Goal: Information Seeking & Learning: Find contact information

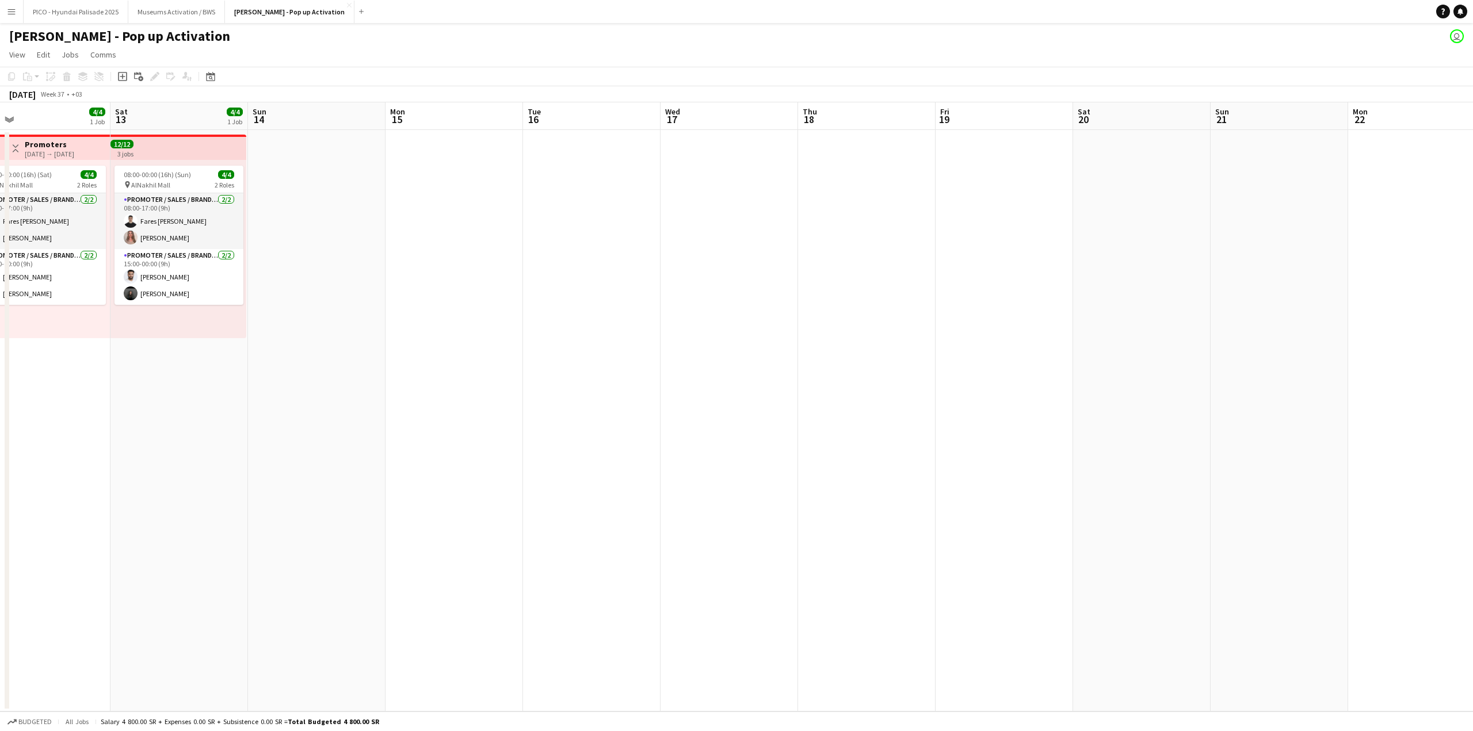
scroll to position [0, 439]
drag, startPoint x: 583, startPoint y: 209, endPoint x: 655, endPoint y: 211, distance: 71.9
click at [649, 211] on app-calendar-viewport "Tue 9 Wed 10 Thu 11 4/4 1 Job Fri 12 4/4 1 Job Sat 13 4/4 1 Job Sun 14 Mon 15 T…" at bounding box center [736, 406] width 1473 height 609
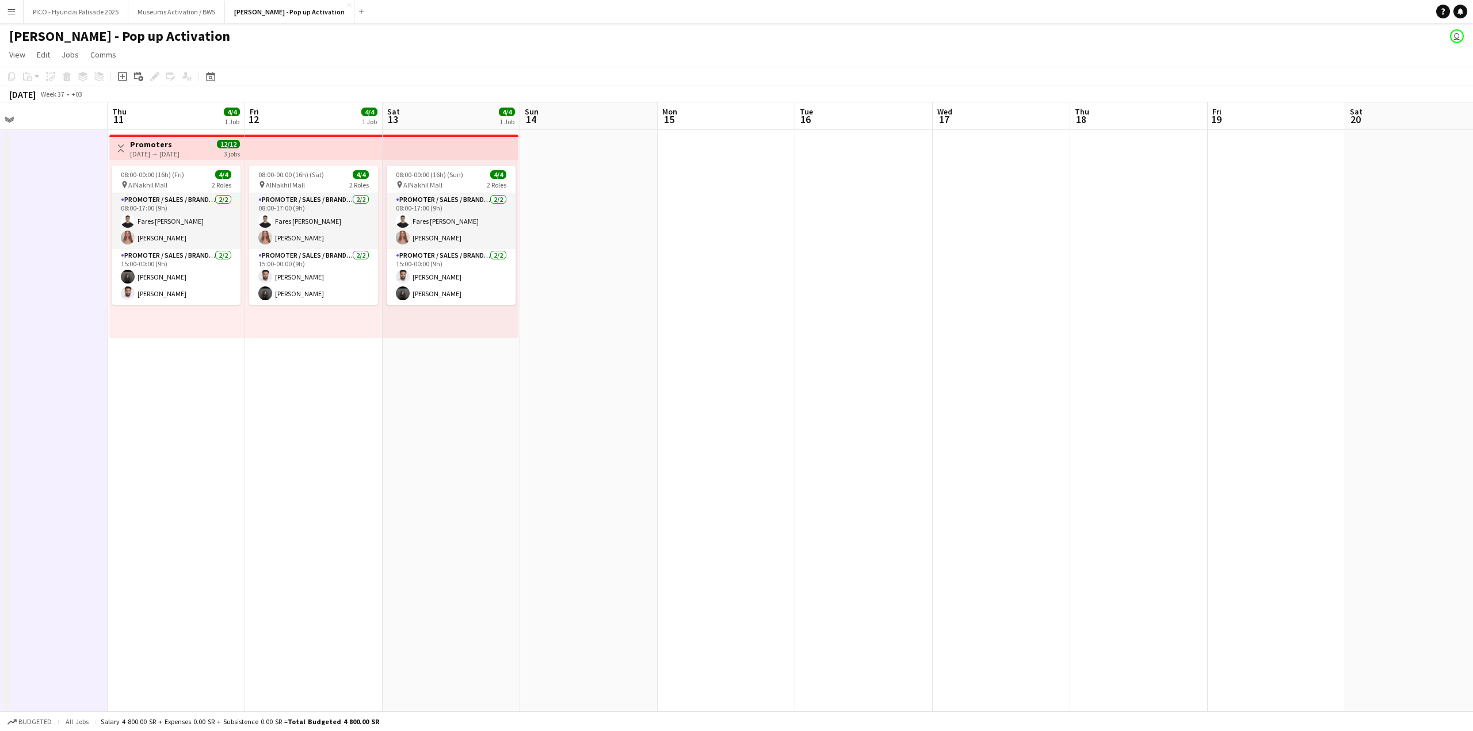
scroll to position [0, 324]
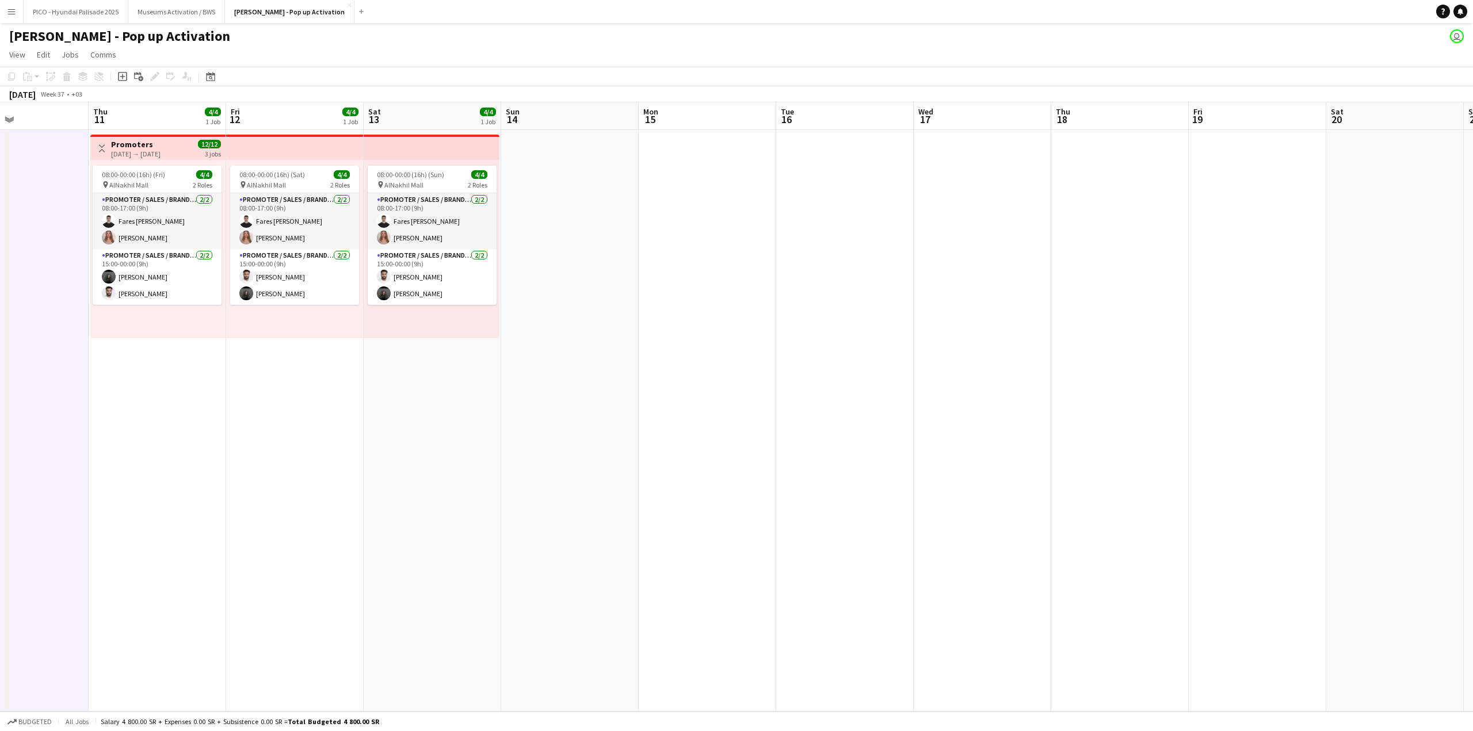
drag, startPoint x: 685, startPoint y: 350, endPoint x: 704, endPoint y: 349, distance: 19.0
click at [704, 349] on app-calendar-viewport "Mon 8 Tue 9 Wed 10 Thu 11 4/4 1 Job Fri 12 4/4 1 Job Sat 13 4/4 1 Job Sun 14 Mo…" at bounding box center [736, 406] width 1473 height 609
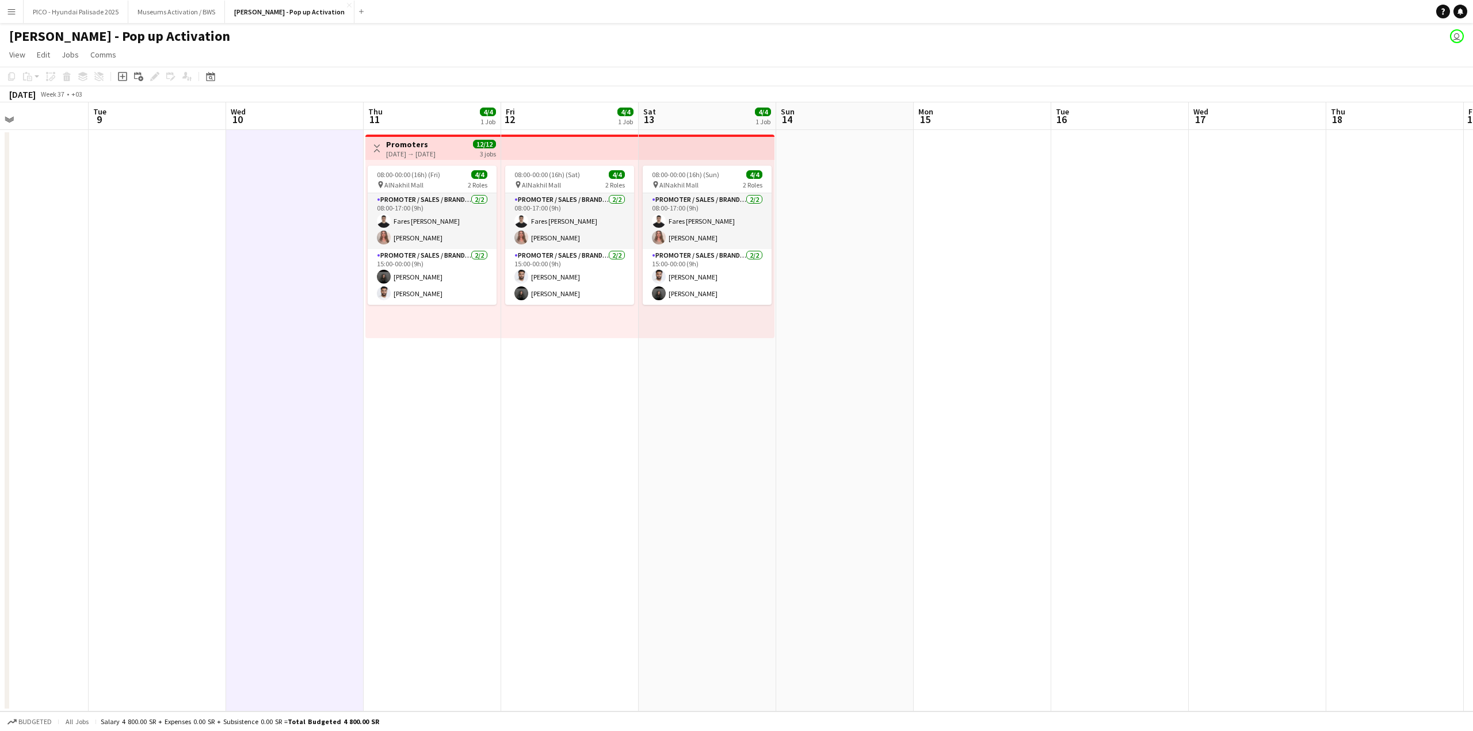
click at [685, 402] on app-date-cell "08:00-00:00 (16h) (Sun) 4/4 pin AlNakhil Mall 2 Roles Promoter / Sales / Brand …" at bounding box center [707, 421] width 137 height 582
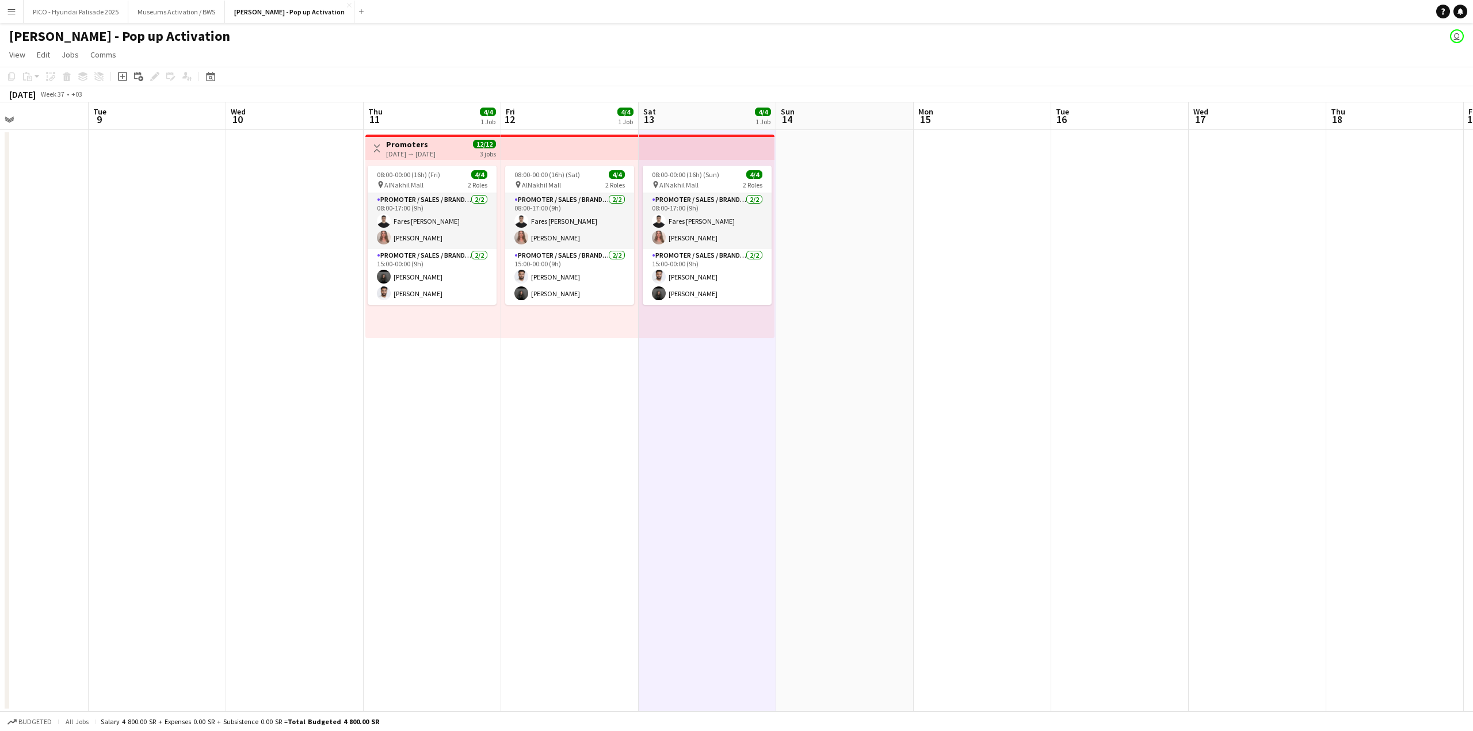
click at [460, 400] on app-date-cell "Toggle View Promoters 11-09-2025 → 13-09-2025 12/12 3 jobs 08:00-00:00 (16h) (F…" at bounding box center [432, 421] width 137 height 582
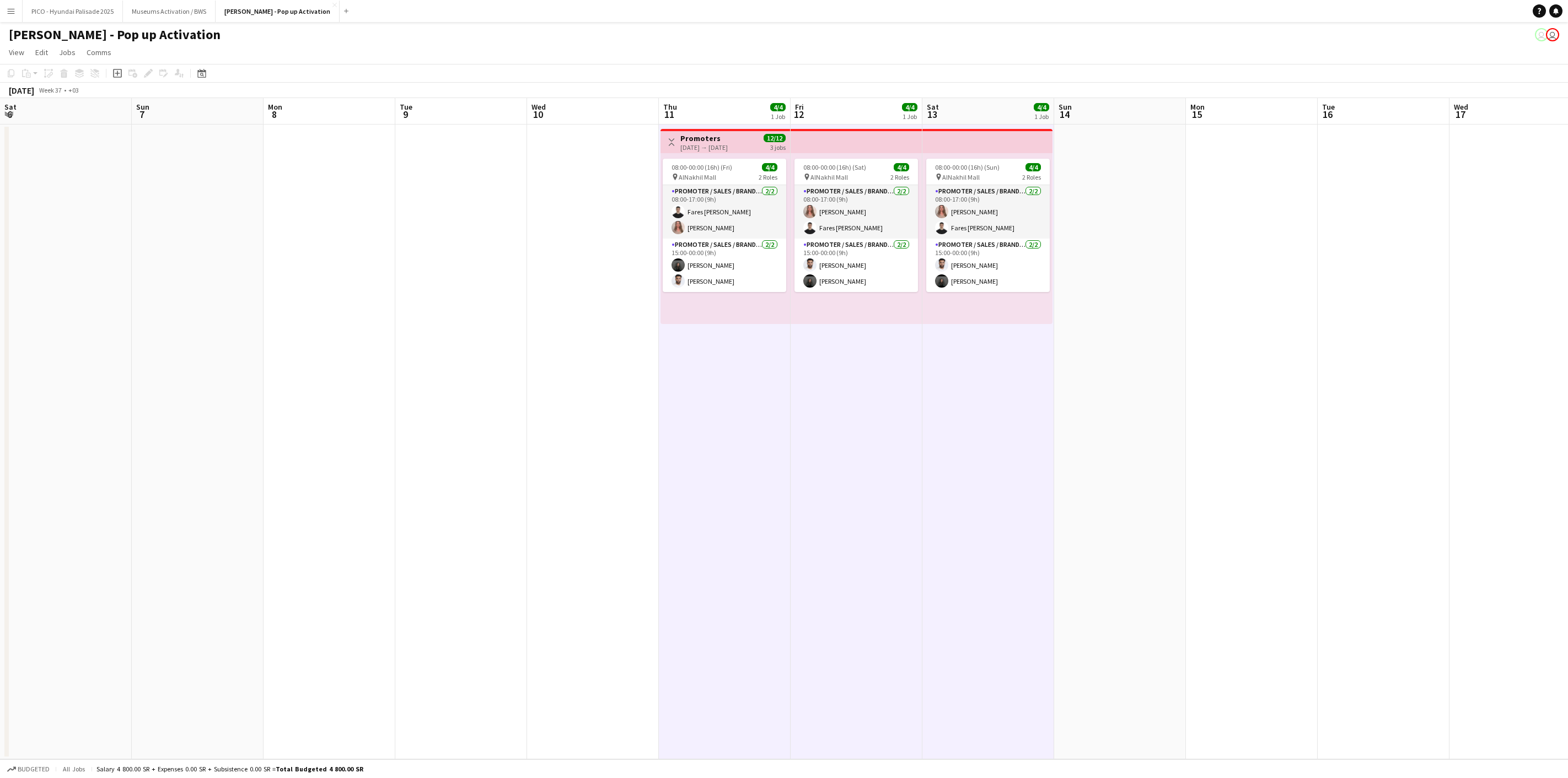
click at [15, 9] on app-icon "Menu" at bounding box center [11, 11] width 9 height 9
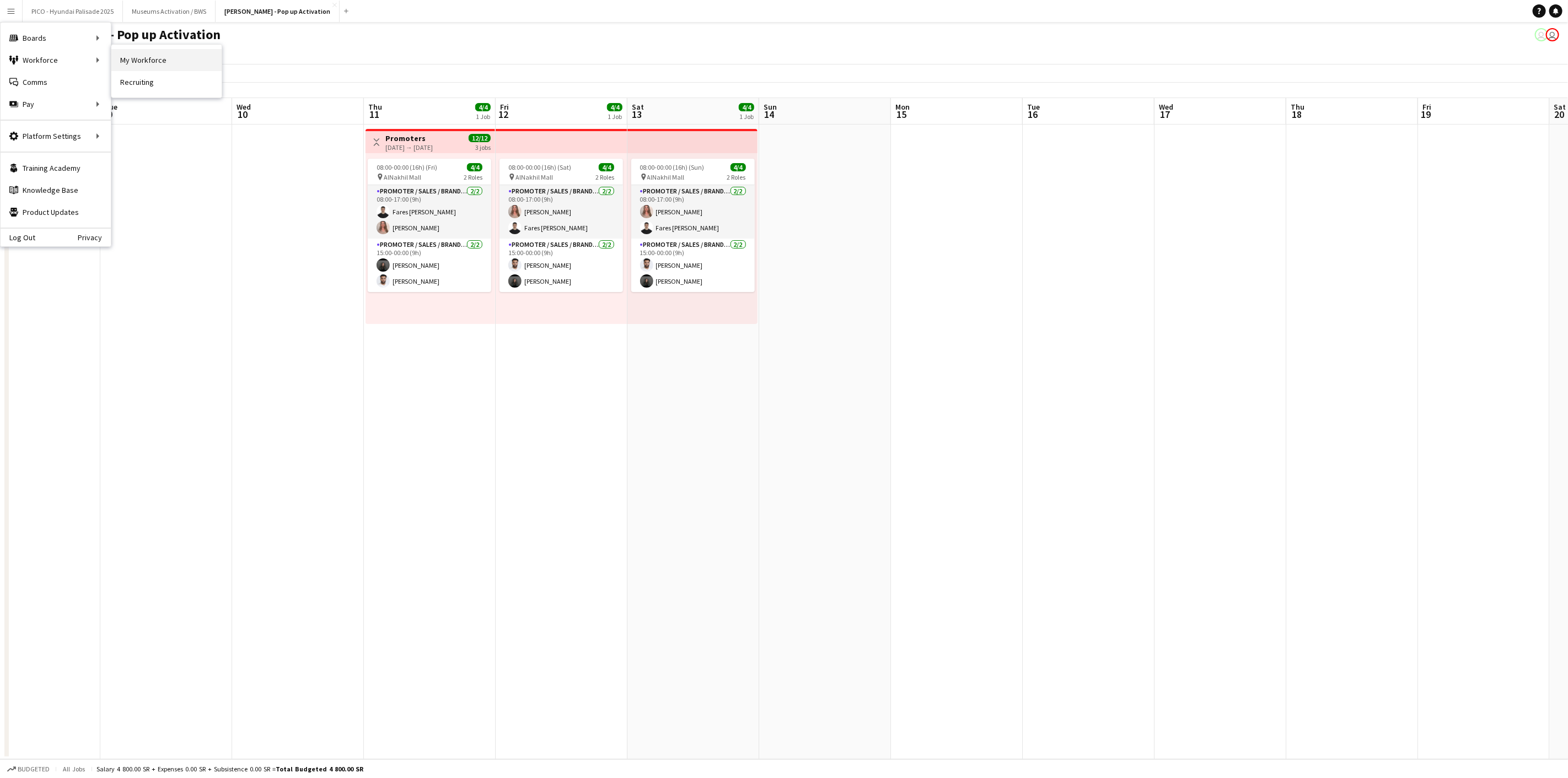
click at [119, 57] on link "My Workforce" at bounding box center [166, 59] width 110 height 22
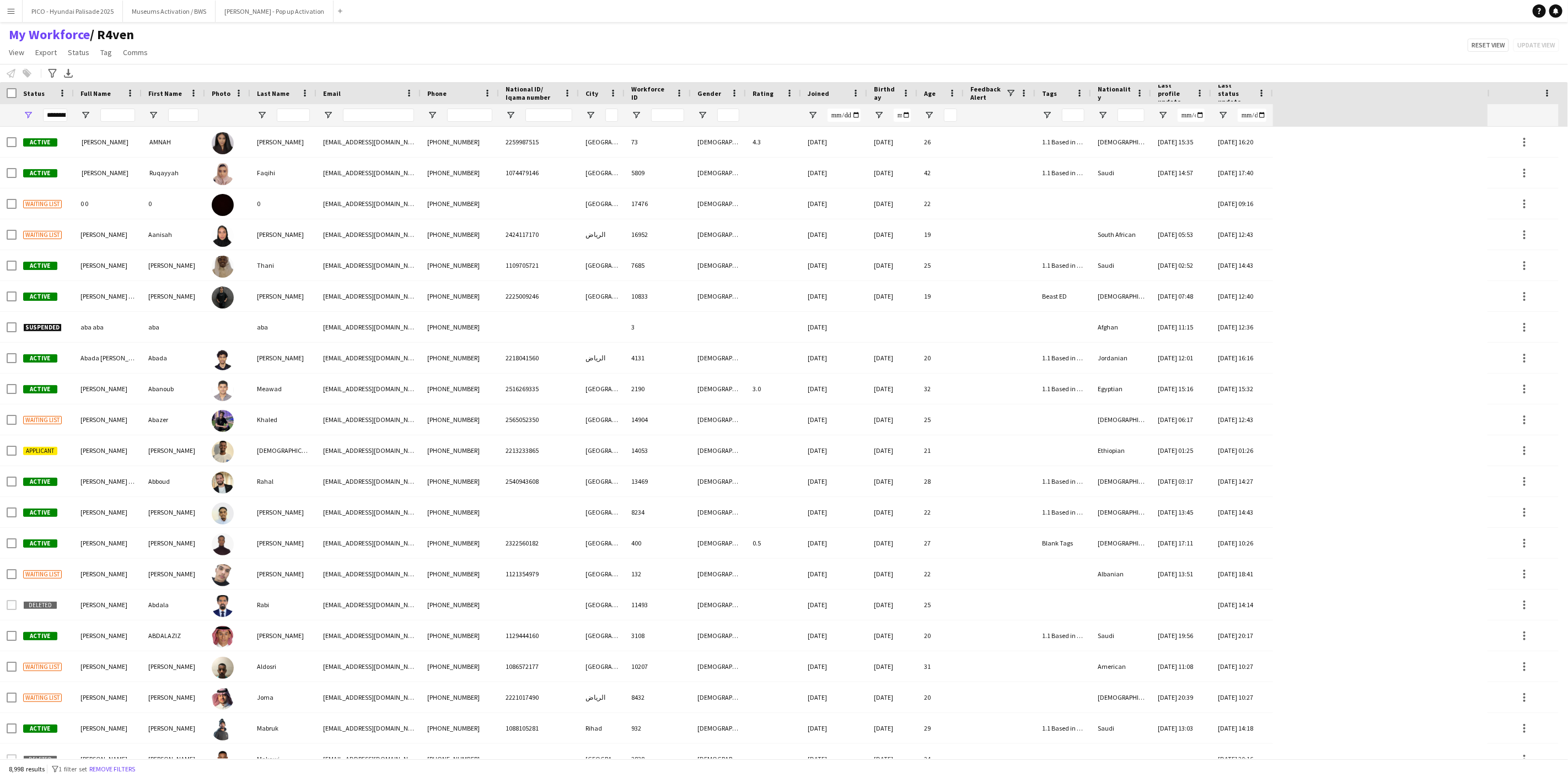
click at [309, 54] on div "My Workforce / R4ven View Views Default view R4ven New view Update view Delete …" at bounding box center [784, 45] width 1568 height 37
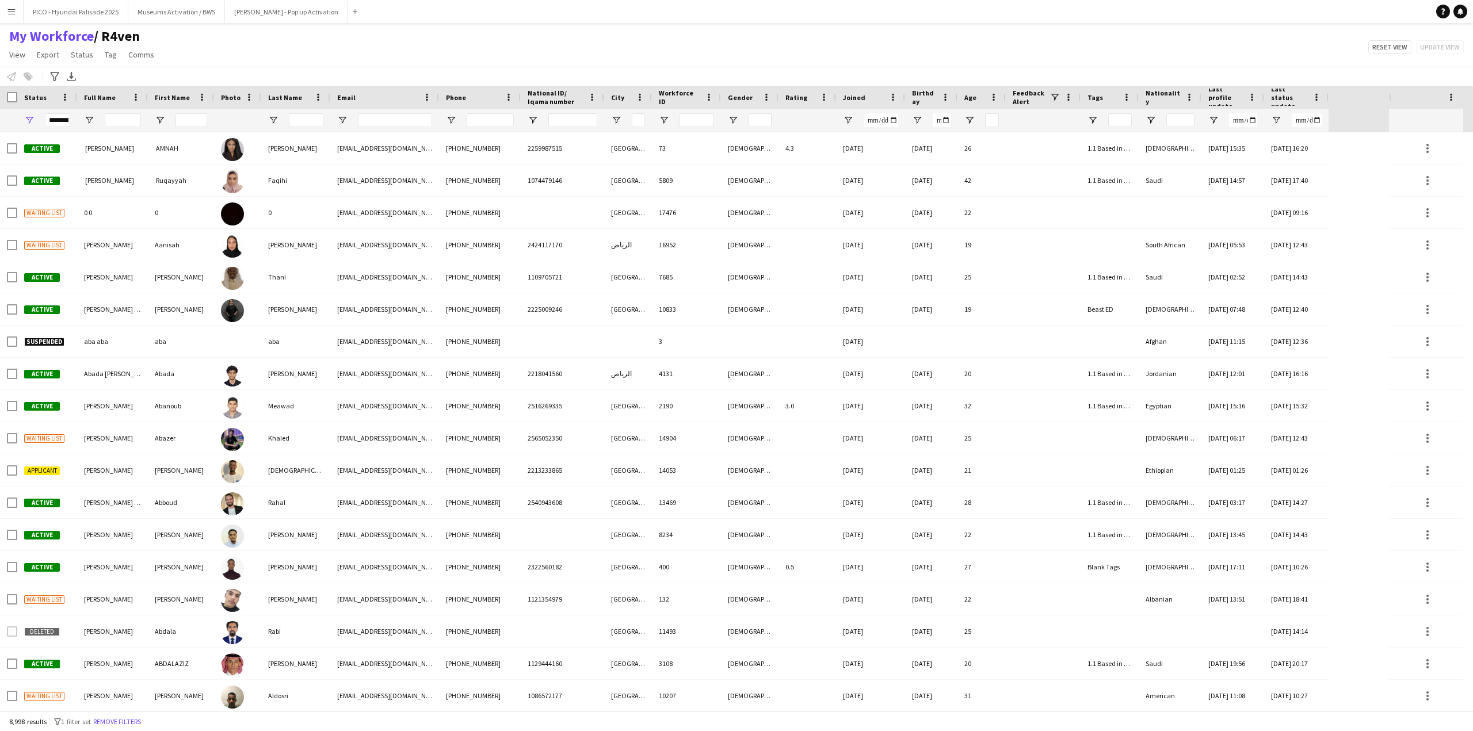
click at [120, 61] on app-page-menu "View Views Default view R4ven New view Update view Delete view Edit name Custom…" at bounding box center [83, 56] width 166 height 22
click at [114, 59] on span "Tag" at bounding box center [111, 54] width 12 height 10
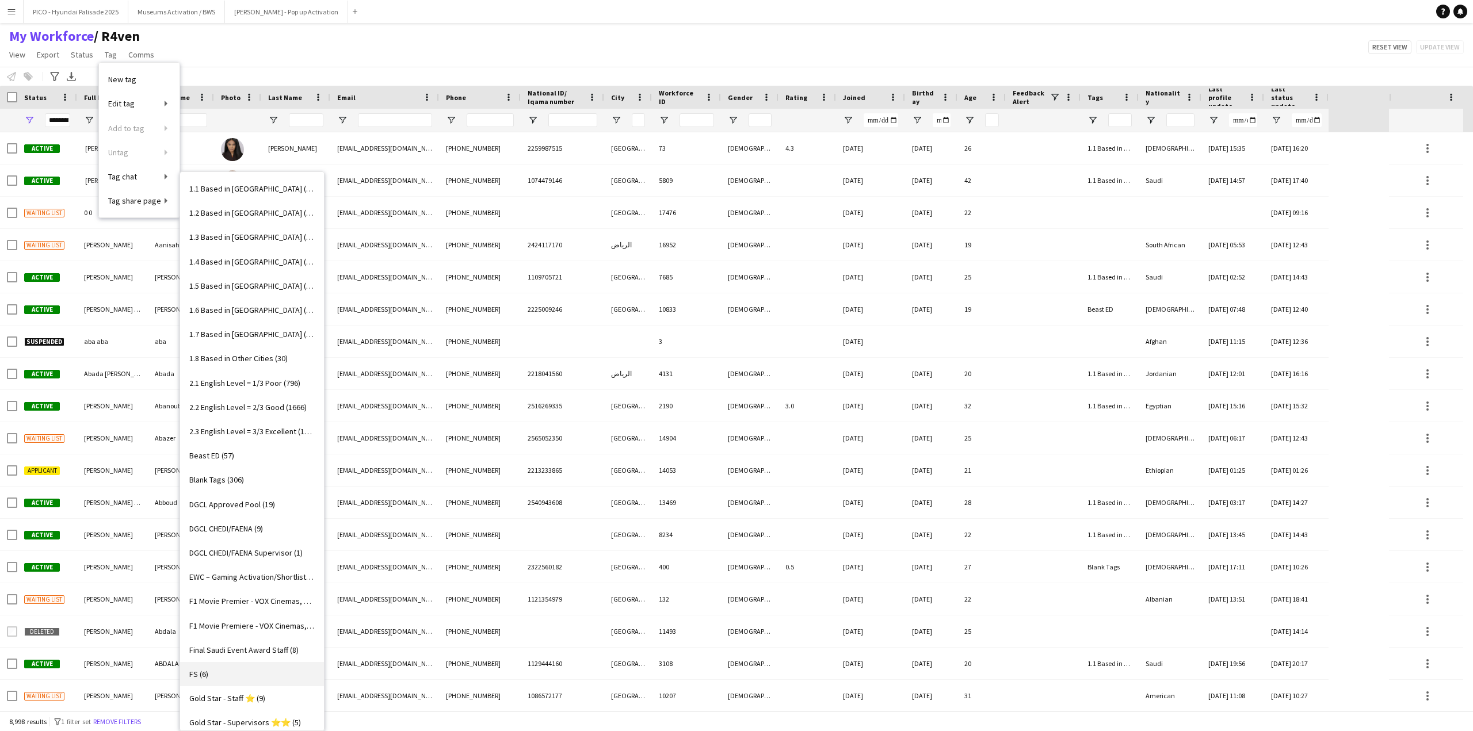
click at [213, 666] on link "FS (6)" at bounding box center [252, 674] width 144 height 24
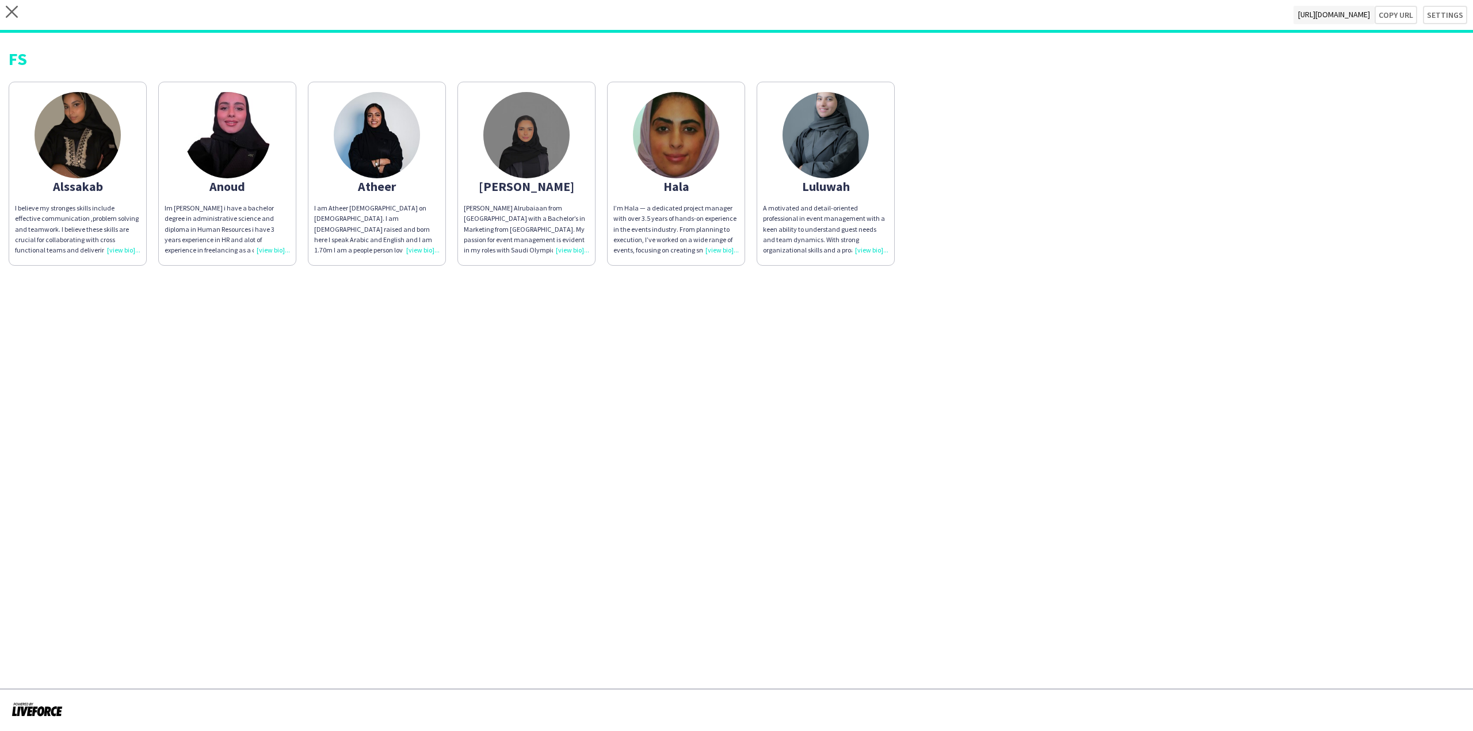
click at [384, 330] on app-share-pages "close [URL][DOMAIN_NAME] Copy url Settings FS Alssakab I believe my stronges sk…" at bounding box center [736, 365] width 1473 height 731
click at [95, 181] on div "Alssakab" at bounding box center [77, 186] width 125 height 10
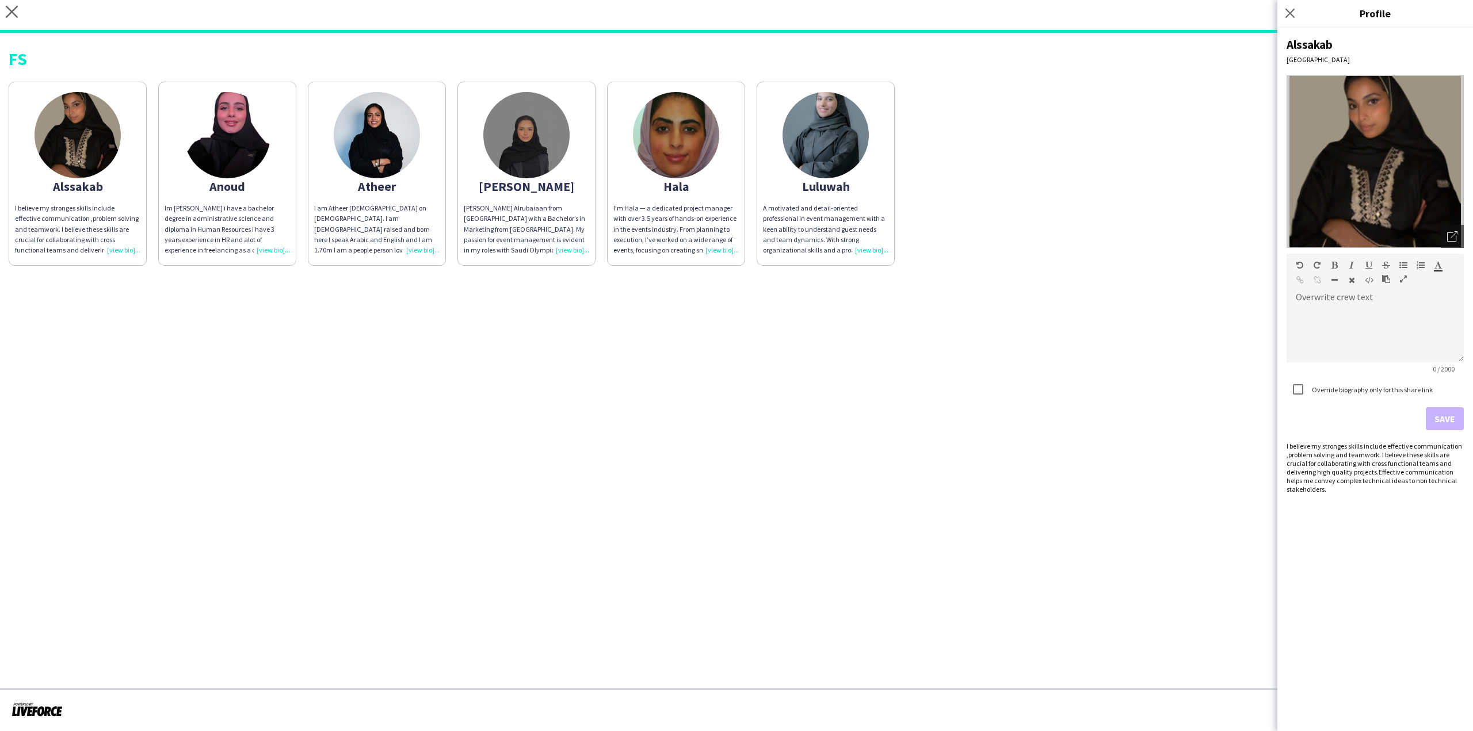
click at [682, 425] on app-share-pages "close [URL][DOMAIN_NAME] Copy url Settings FS Alssakab I believe my stronges sk…" at bounding box center [736, 365] width 1473 height 731
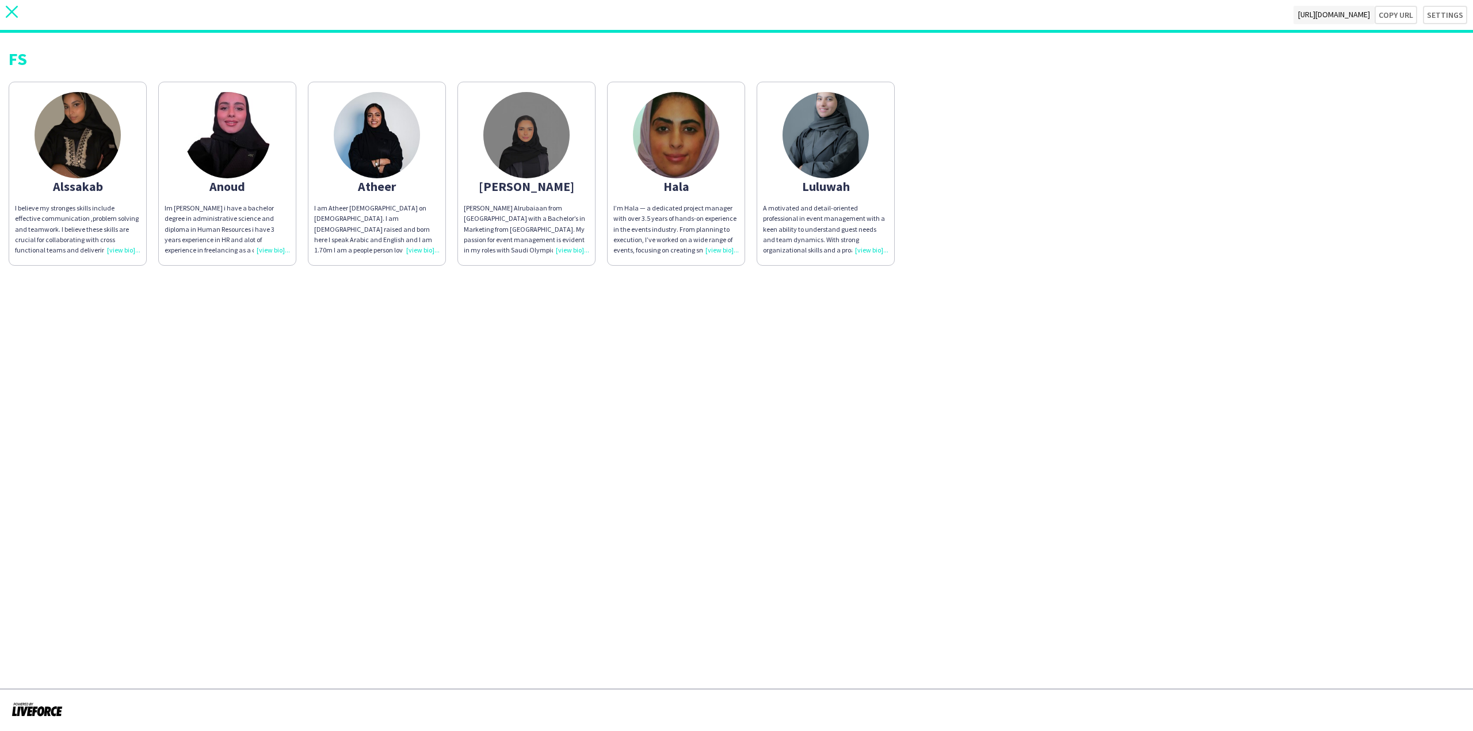
click at [10, 13] on icon at bounding box center [12, 12] width 12 height 12
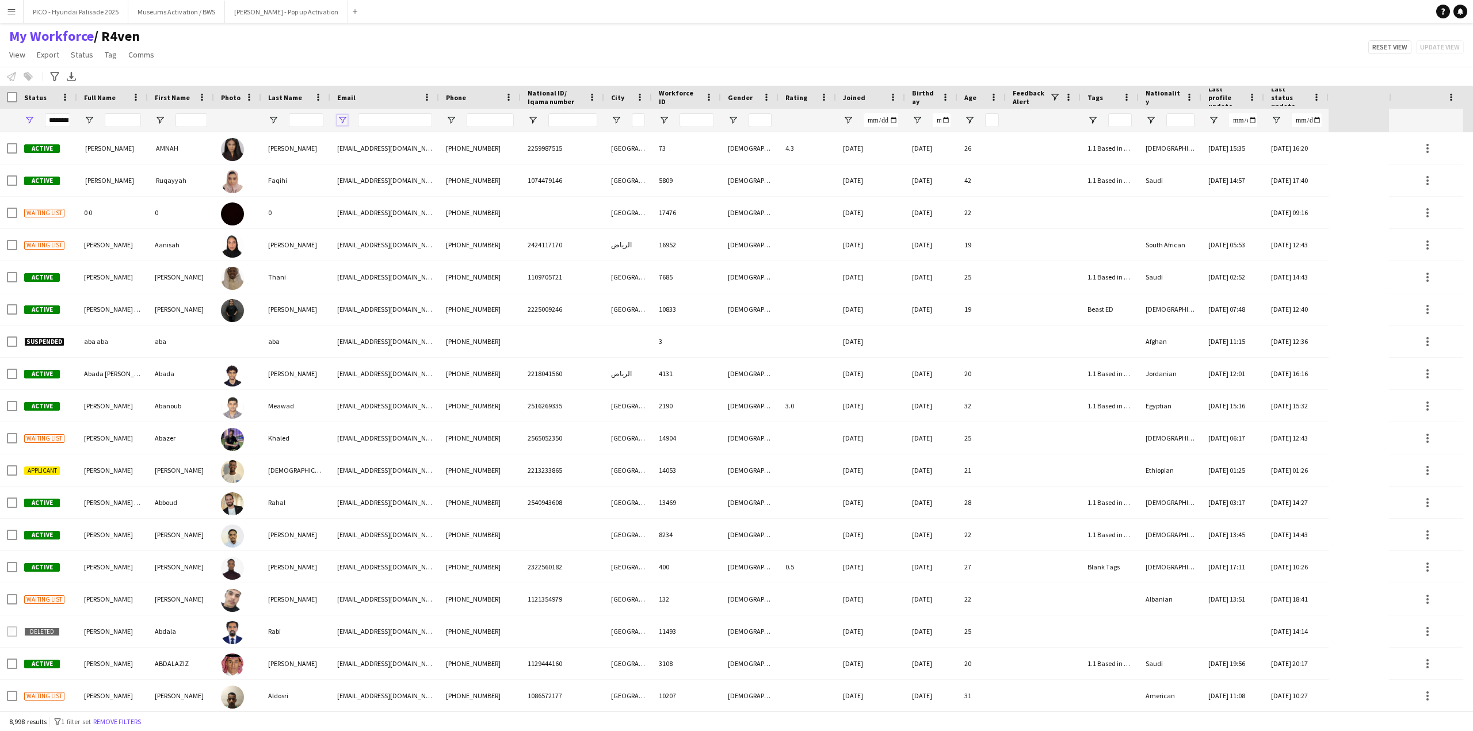
click at [341, 122] on span "Open Filter Menu" at bounding box center [342, 120] width 10 height 10
click at [372, 43] on div "My Workforce / R4ven View Views Default view R4ven New view Update view Delete …" at bounding box center [736, 47] width 1473 height 39
click at [1094, 124] on span "Open Filter Menu" at bounding box center [1092, 120] width 10 height 10
type input "***"
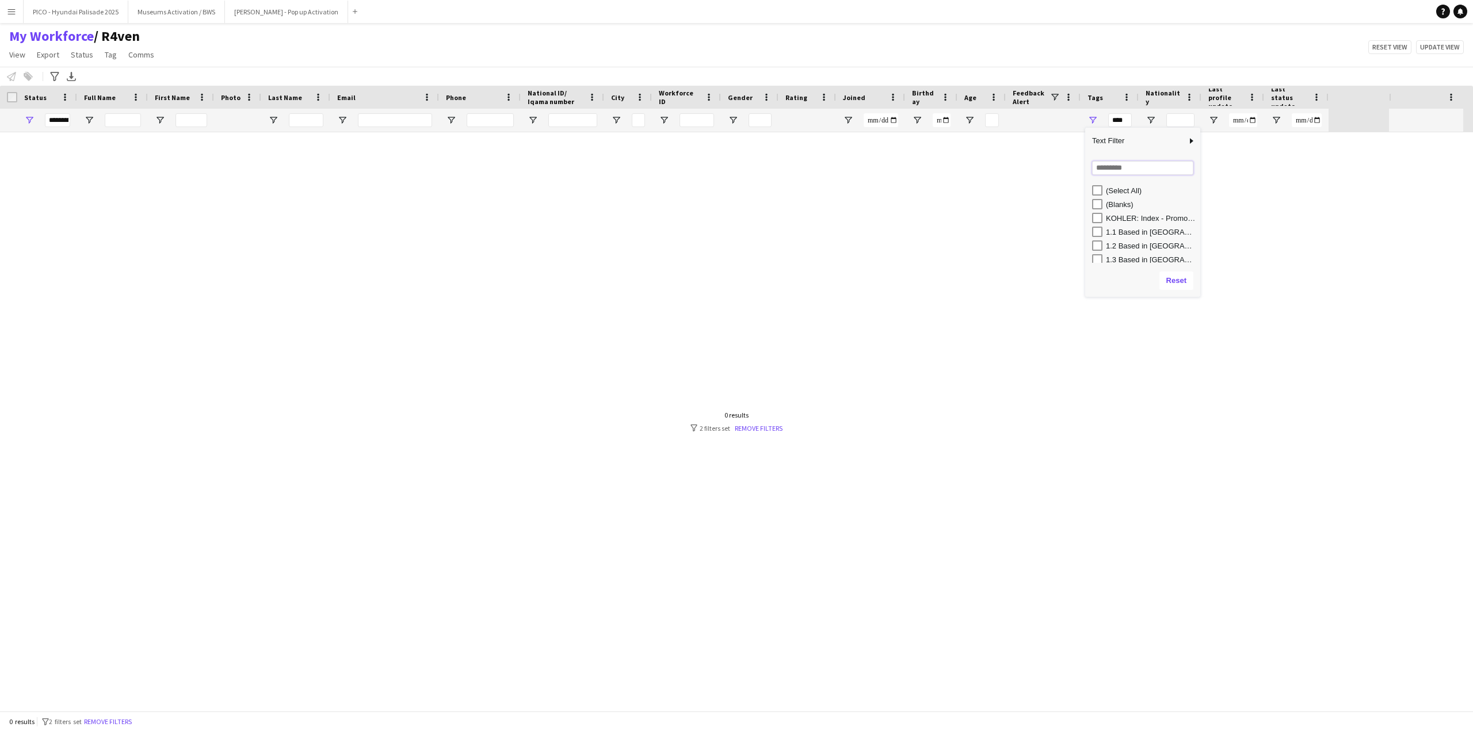
click at [1108, 167] on input "Search filter values" at bounding box center [1142, 168] width 101 height 14
type input "**"
type input "******"
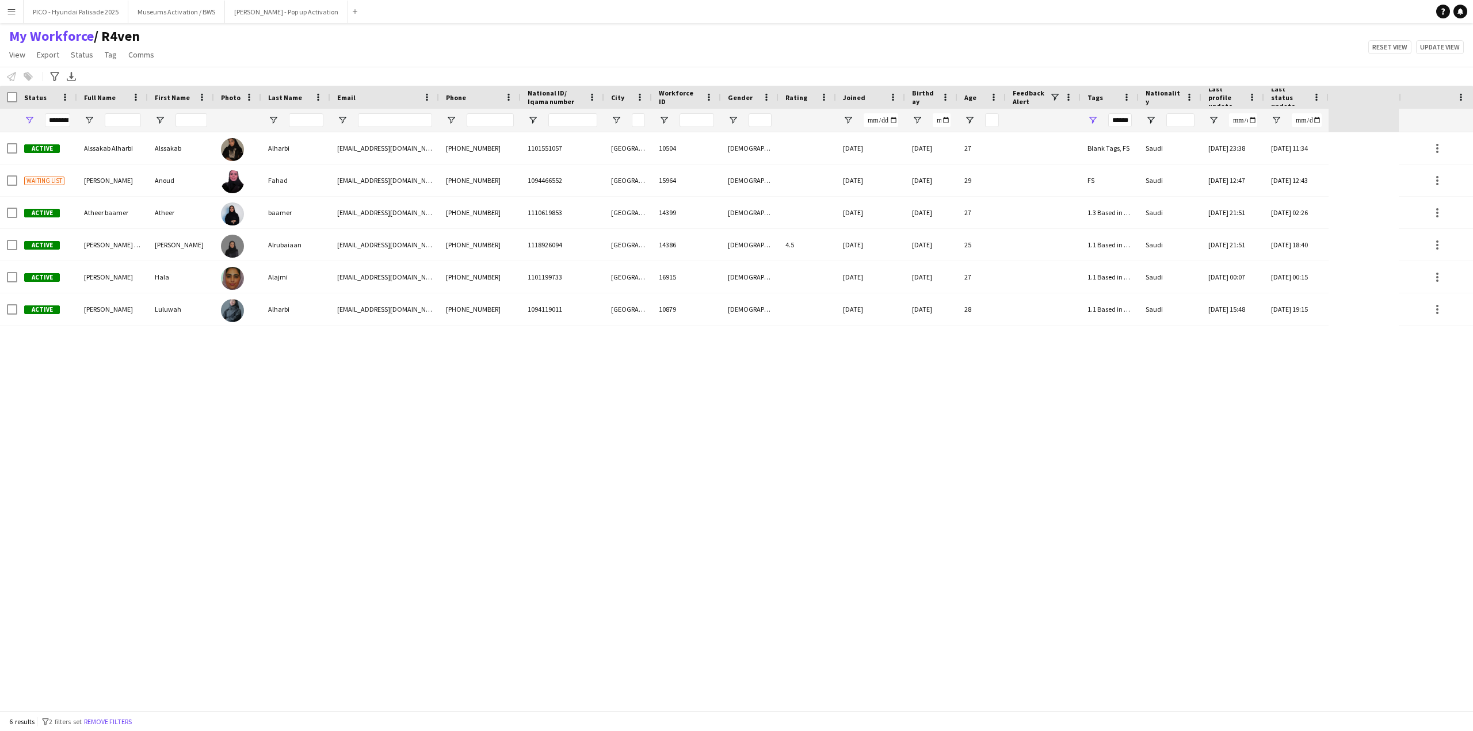
click at [327, 344] on div "Active Alssakab [PERSON_NAME][GEOGRAPHIC_DATA] Alharbi [EMAIL_ADDRESS][DOMAIN_N…" at bounding box center [699, 421] width 1398 height 579
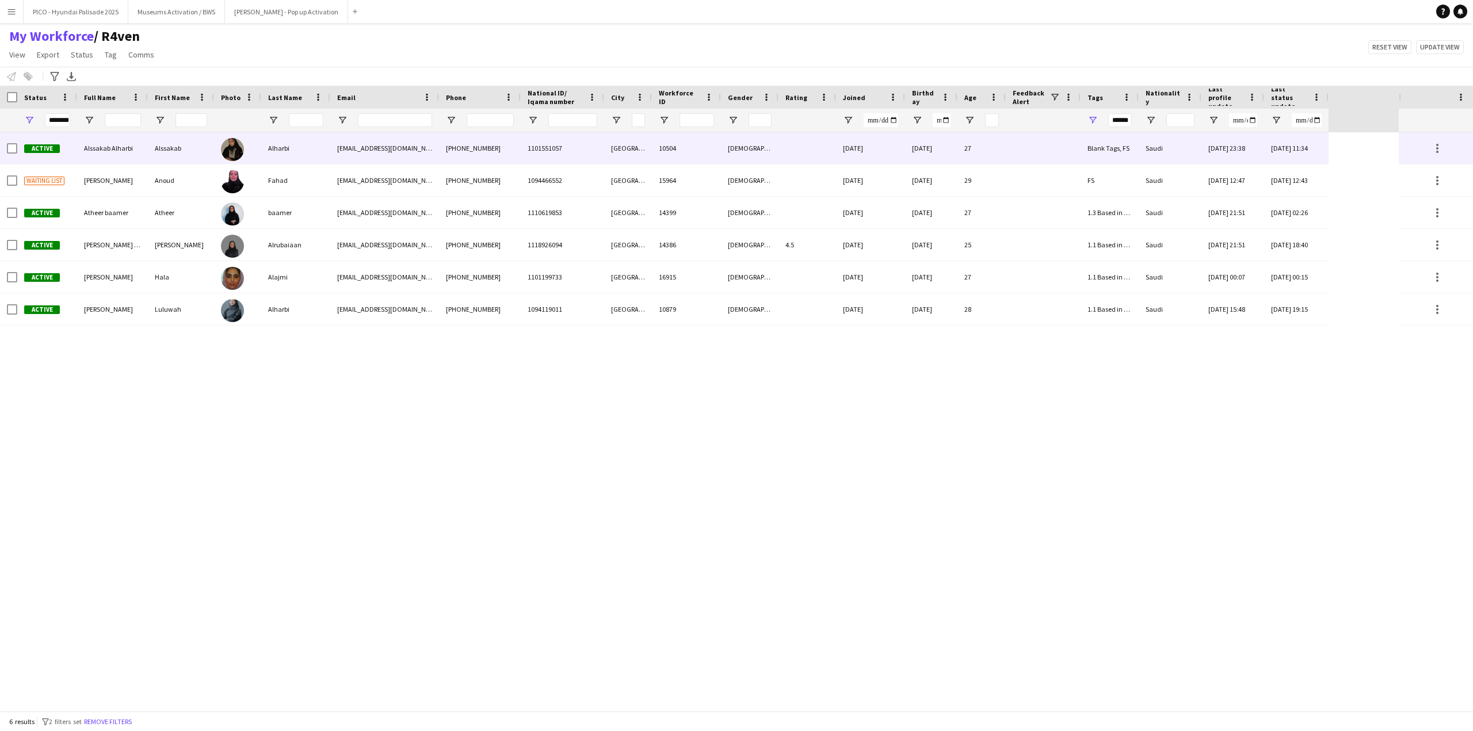
click at [349, 147] on div "[EMAIL_ADDRESS][DOMAIN_NAME]" at bounding box center [384, 148] width 109 height 32
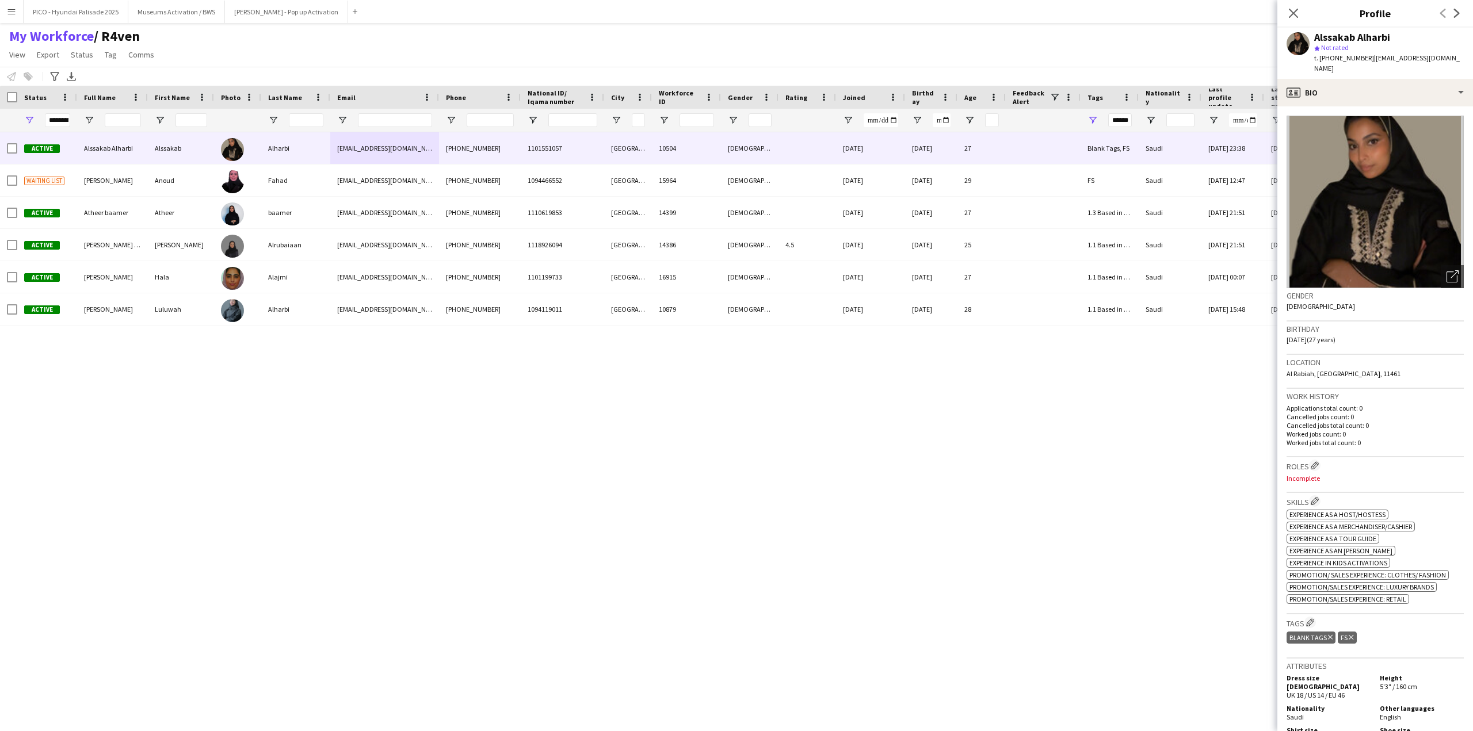
click at [1414, 39] on div "Alssakab Alharbi" at bounding box center [1389, 37] width 150 height 10
drag, startPoint x: 1414, startPoint y: 39, endPoint x: 1413, endPoint y: 56, distance: 17.3
click at [1413, 56] on div "Alssakab Alharbi star Not rated t. [PHONE_NUMBER] | [EMAIL_ADDRESS][DOMAIN_NAME]" at bounding box center [1389, 53] width 150 height 42
click at [1407, 82] on div "profile Bio" at bounding box center [1375, 93] width 196 height 28
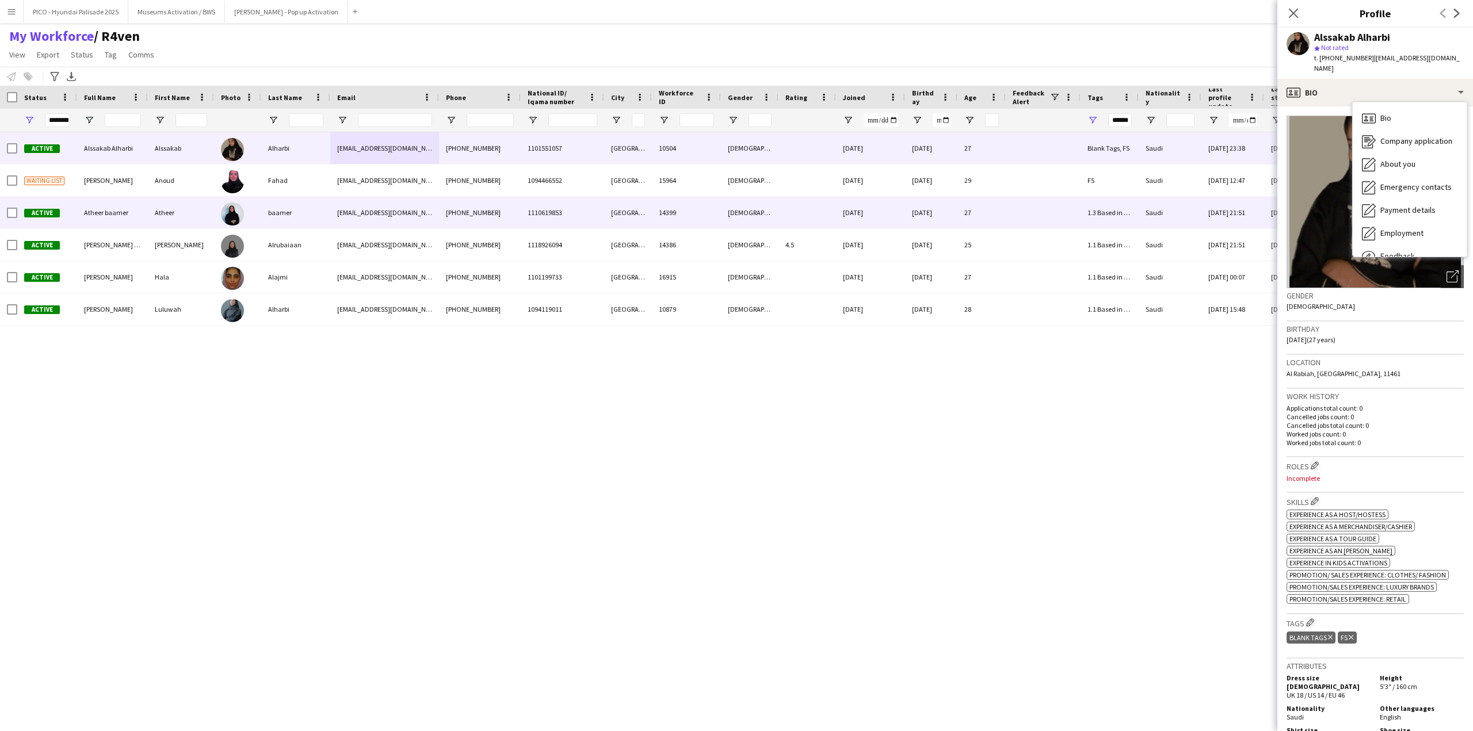
click at [364, 198] on div "[EMAIL_ADDRESS][DOMAIN_NAME]" at bounding box center [384, 213] width 109 height 32
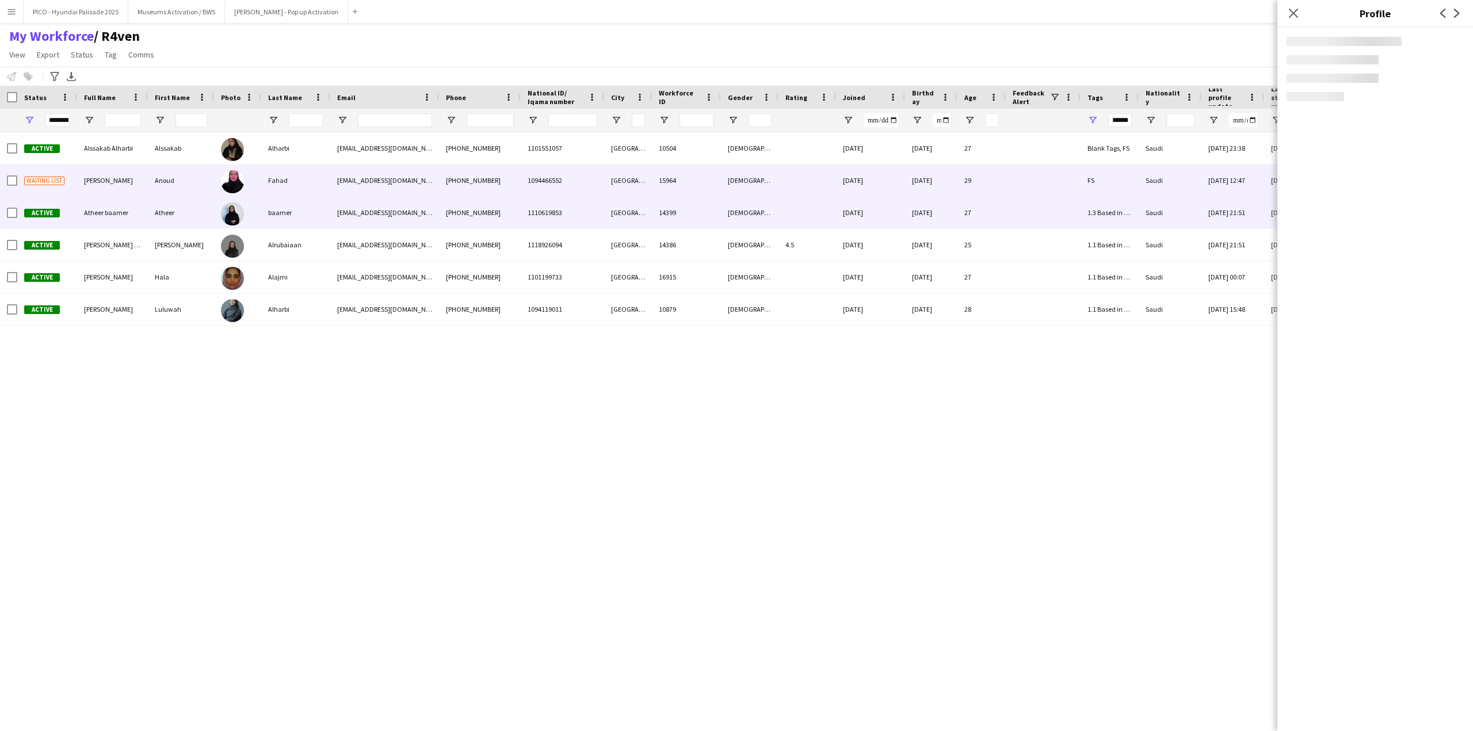
click at [372, 185] on div "[EMAIL_ADDRESS][DOMAIN_NAME]" at bounding box center [384, 181] width 109 height 32
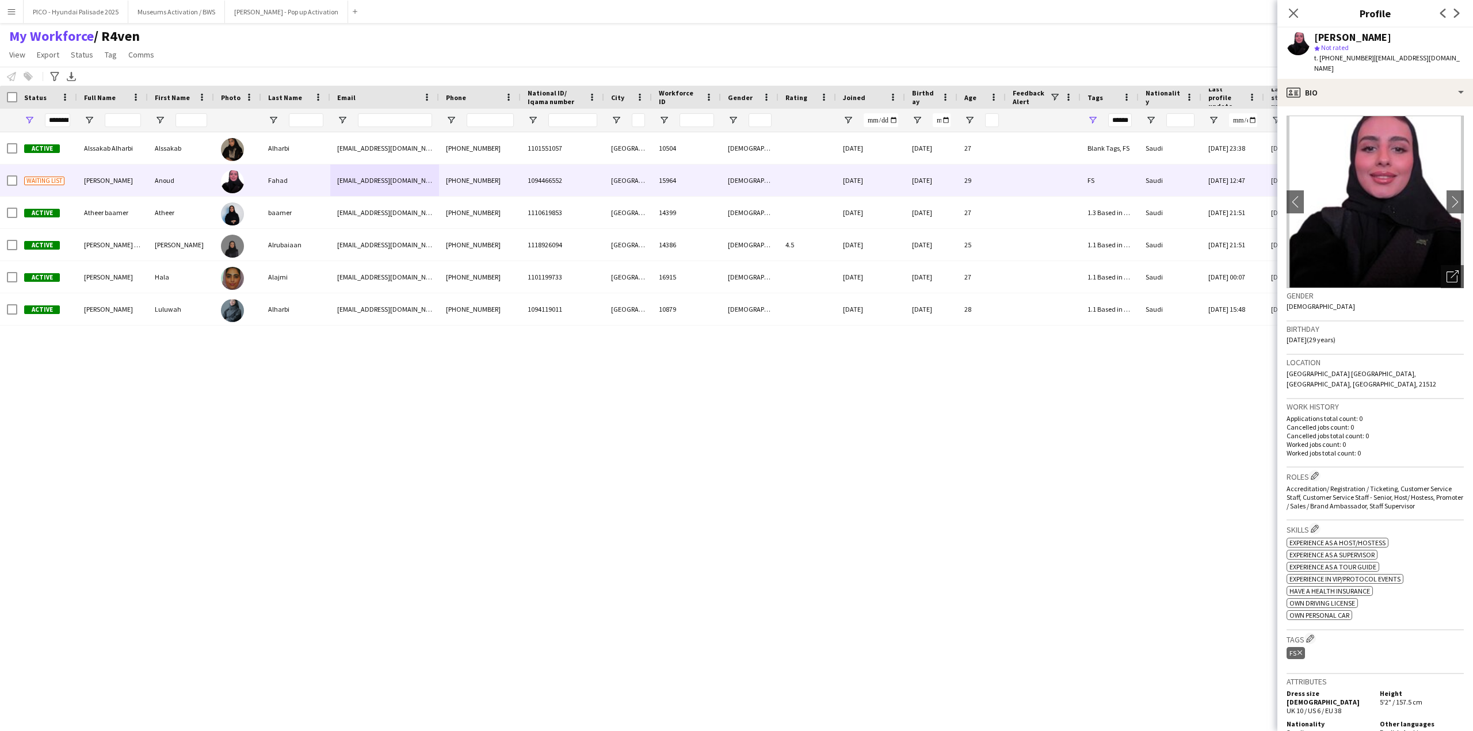
click at [1337, 33] on div "[PERSON_NAME]" at bounding box center [1352, 37] width 77 height 10
drag, startPoint x: 1337, startPoint y: 33, endPoint x: 1358, endPoint y: 57, distance: 31.8
click at [1358, 57] on div "Anoud Fahad star Not rated t. [PHONE_NUMBER] | [EMAIL_ADDRESS][DOMAIN_NAME]" at bounding box center [1389, 53] width 150 height 42
copy app-crew-profile "Anoud Fahad star Not rated t. [PHONE_NUMBER] | [EMAIL_ADDRESS][DOMAIN_NAME] pro…"
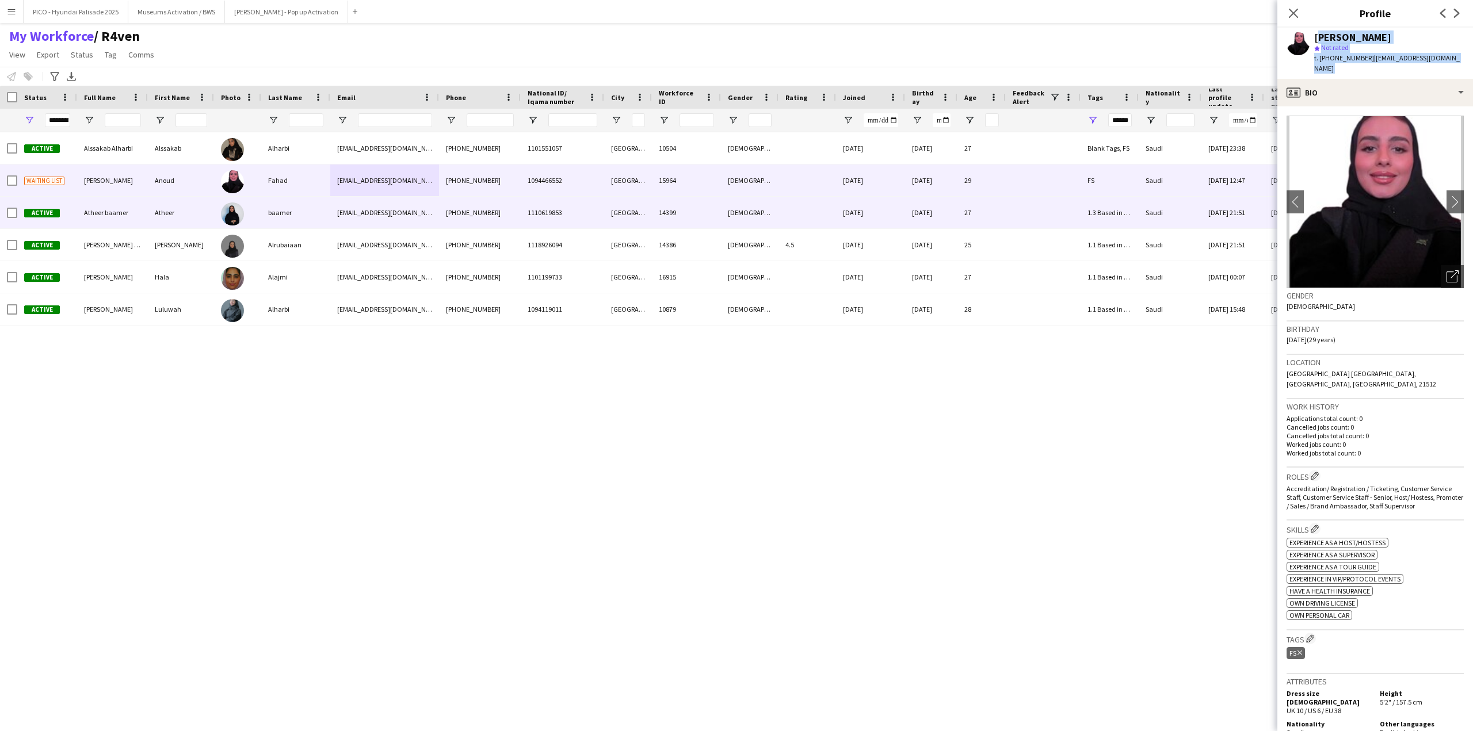
click at [288, 223] on div "baamer" at bounding box center [295, 213] width 69 height 32
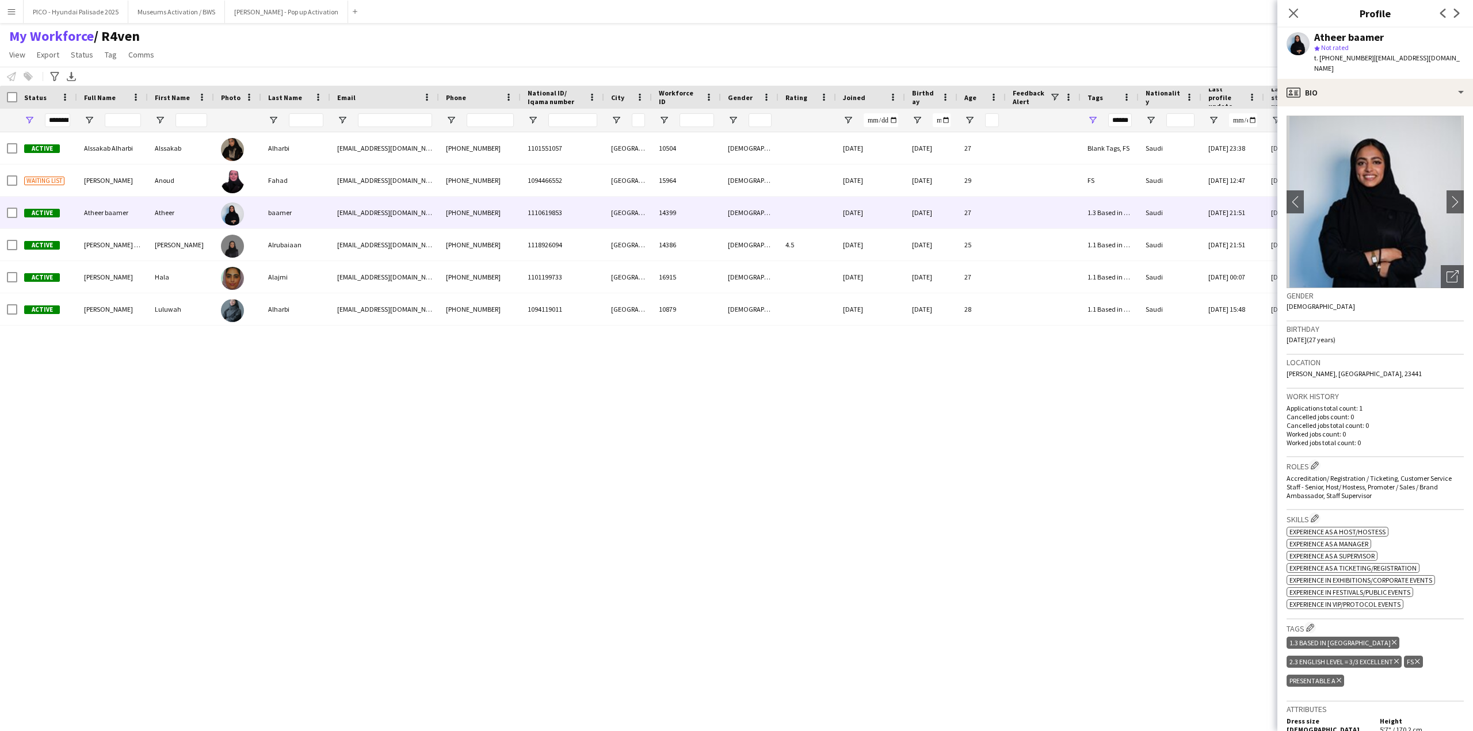
click at [1336, 40] on div "Atheer baamer" at bounding box center [1349, 37] width 70 height 10
drag, startPoint x: 1336, startPoint y: 40, endPoint x: 1343, endPoint y: 63, distance: 24.7
click at [1343, 63] on div "Atheer baamer star Not rated t. [PHONE_NUMBER] | [EMAIL_ADDRESS][DOMAIN_NAME]" at bounding box center [1389, 53] width 150 height 42
copy app-crew-profile "Atheer baamer star Not rated t. [PHONE_NUMBER] | [EMAIL_ADDRESS][DOMAIN_NAME] p…"
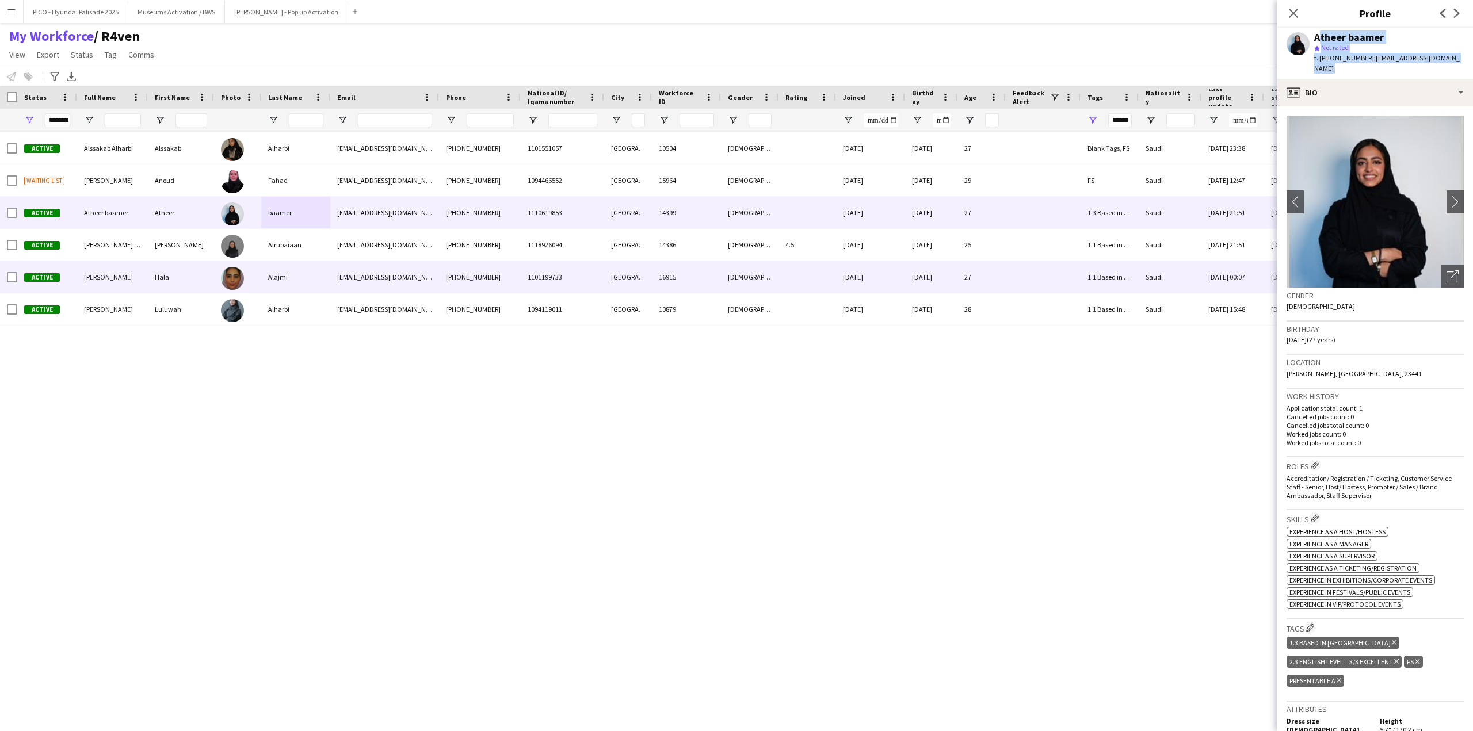
click at [269, 289] on div "Alajmi" at bounding box center [295, 277] width 69 height 32
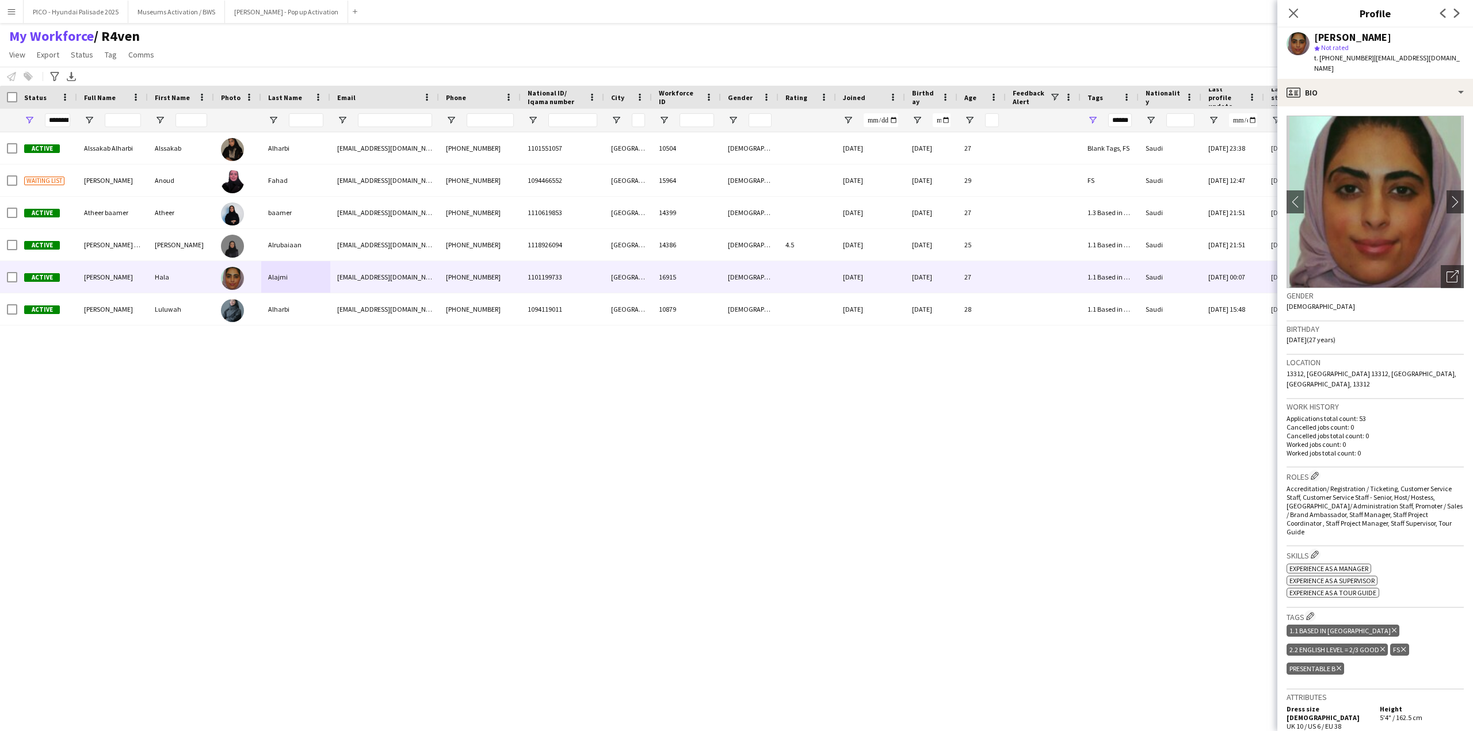
click at [1343, 33] on div "[PERSON_NAME]" at bounding box center [1352, 37] width 77 height 10
drag, startPoint x: 1343, startPoint y: 33, endPoint x: 1348, endPoint y: 57, distance: 24.6
click at [1348, 57] on div "[PERSON_NAME] star Not rated t. [PHONE_NUMBER] | [EMAIL_ADDRESS][DOMAIN_NAME]" at bounding box center [1389, 53] width 150 height 42
copy app-crew-profile "[PERSON_NAME] star Not rated t. [PHONE_NUMBER] | [EMAIL_ADDRESS][DOMAIN_NAME] p…"
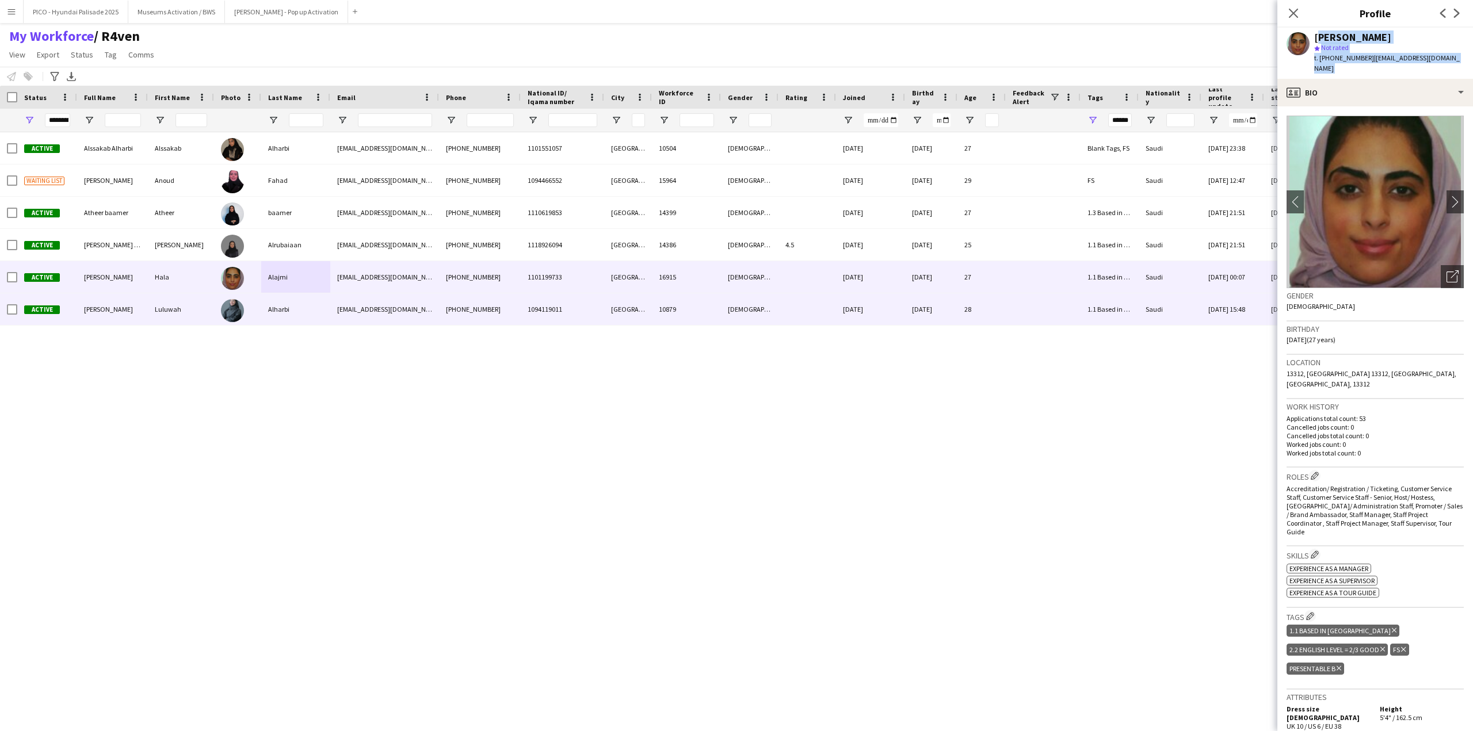
click at [391, 300] on div "[EMAIL_ADDRESS][DOMAIN_NAME]" at bounding box center [384, 309] width 109 height 32
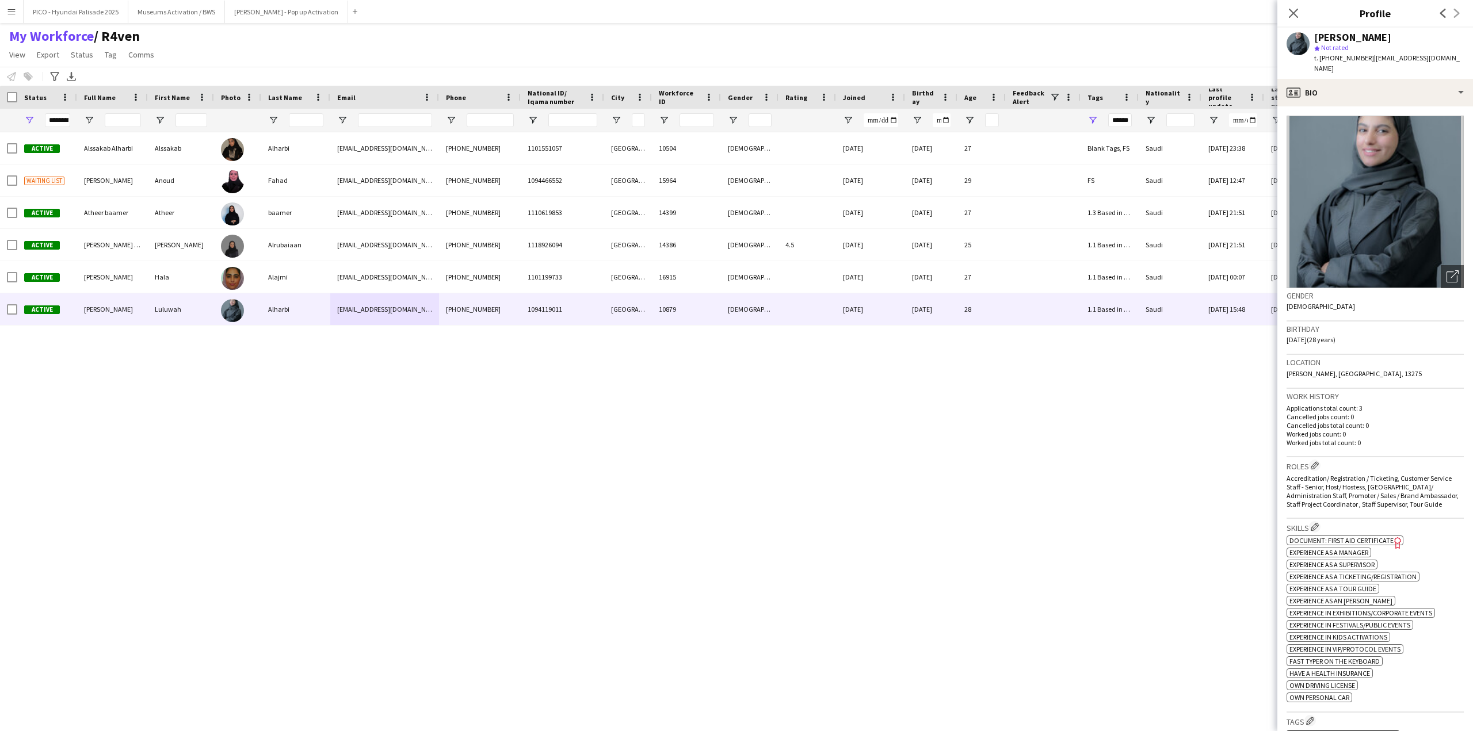
click at [1294, 324] on h3 "Birthday" at bounding box center [1374, 329] width 177 height 10
drag, startPoint x: 1294, startPoint y: 321, endPoint x: 1298, endPoint y: 340, distance: 19.4
click at [1298, 340] on div "Birthday [DEMOGRAPHIC_DATA] (28 years)" at bounding box center [1374, 338] width 177 height 33
copy div "Birthday [DEMOGRAPHIC_DATA] (28 years)"
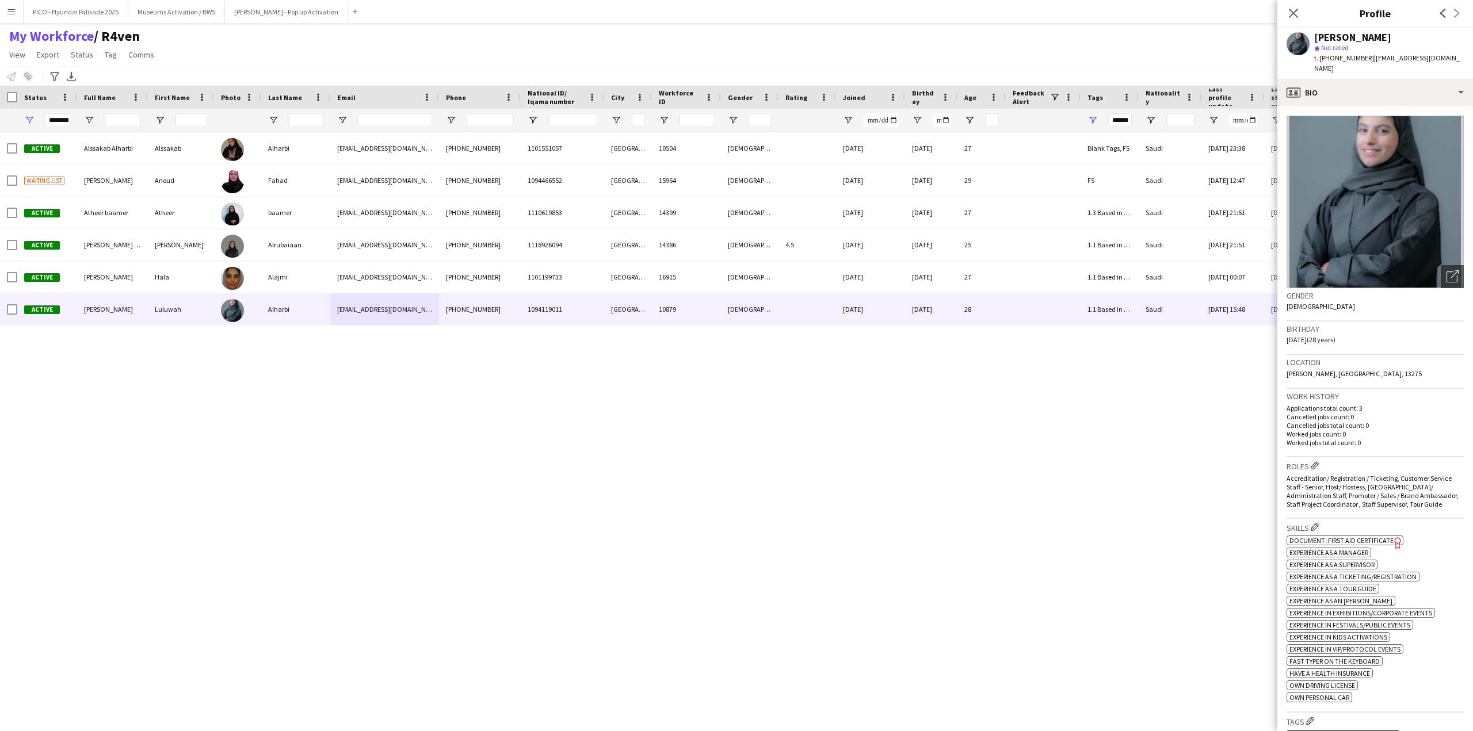
click at [1390, 32] on div "[PERSON_NAME]" at bounding box center [1389, 37] width 150 height 10
drag, startPoint x: 1390, startPoint y: 32, endPoint x: 1389, endPoint y: 53, distance: 20.7
click at [1389, 53] on div "[PERSON_NAME] star Not rated t. [PHONE_NUMBER] | [EMAIL_ADDRESS][DOMAIN_NAME]" at bounding box center [1389, 53] width 150 height 42
copy app-crew-profile "[PERSON_NAME] star Not rated t. [PHONE_NUMBER] | [EMAIL_ADDRESS][DOMAIN_NAME] p…"
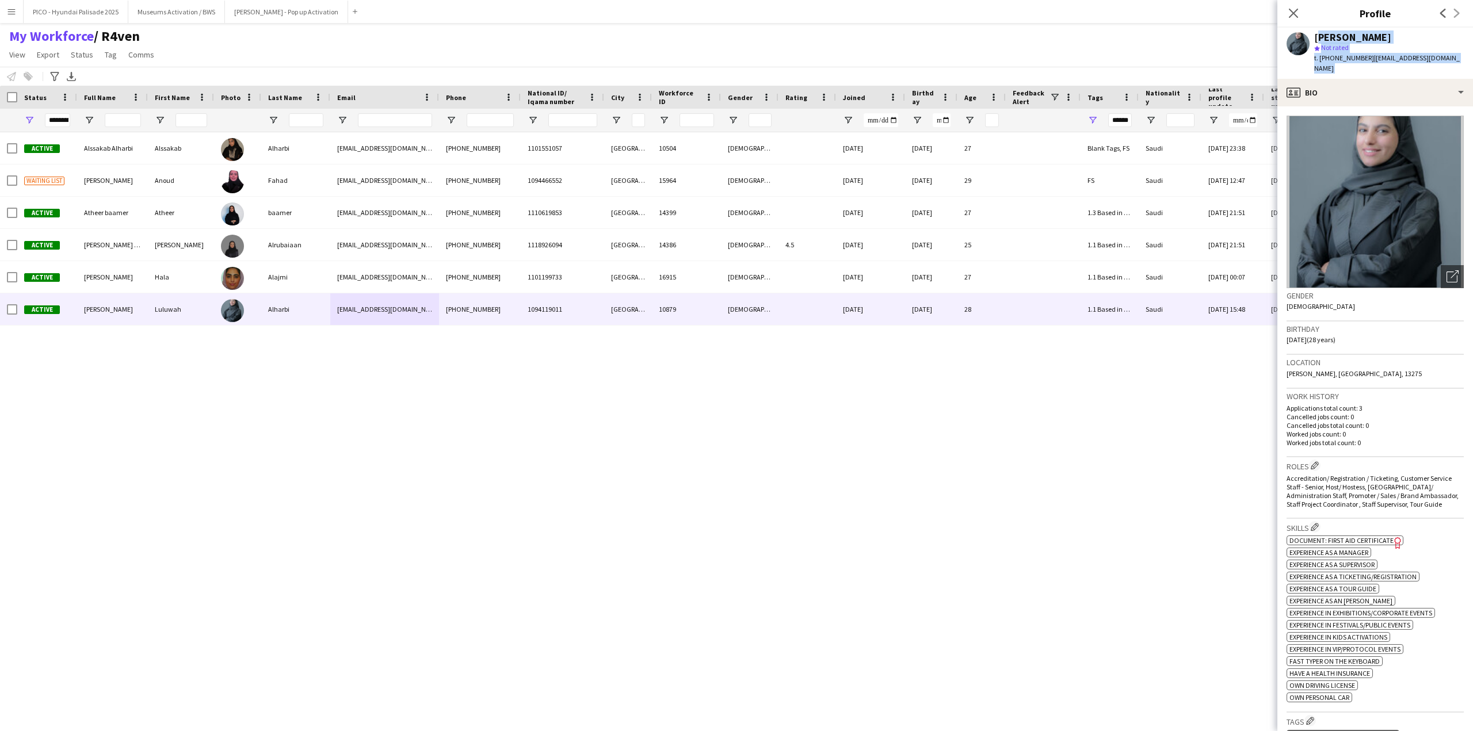
click at [178, 416] on div "Active Alssakab [PERSON_NAME][GEOGRAPHIC_DATA] Alharbi [EMAIL_ADDRESS][DOMAIN_N…" at bounding box center [699, 421] width 1398 height 579
click at [309, 587] on div "Active Alssakab [PERSON_NAME][GEOGRAPHIC_DATA] Alharbi [EMAIL_ADDRESS][DOMAIN_N…" at bounding box center [699, 421] width 1398 height 579
click at [380, 548] on div "Active Alssakab [PERSON_NAME][GEOGRAPHIC_DATA] Alharbi [EMAIL_ADDRESS][DOMAIN_N…" at bounding box center [699, 421] width 1398 height 579
click at [1326, 38] on div "[PERSON_NAME]" at bounding box center [1352, 37] width 77 height 10
click at [1292, 13] on icon at bounding box center [1292, 12] width 11 height 11
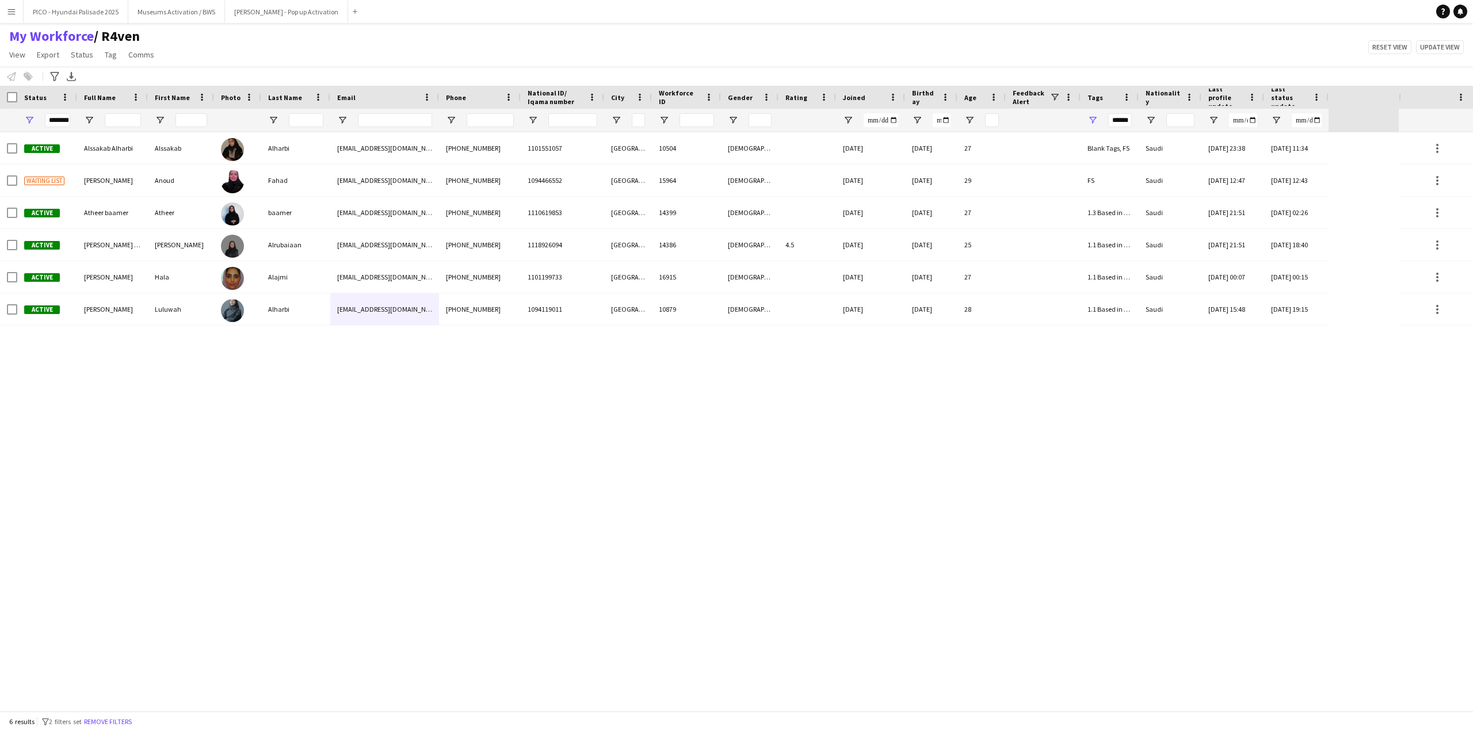
click at [797, 500] on div "Active Alssakab [PERSON_NAME][GEOGRAPHIC_DATA] Alharbi [EMAIL_ADDRESS][DOMAIN_N…" at bounding box center [699, 421] width 1398 height 579
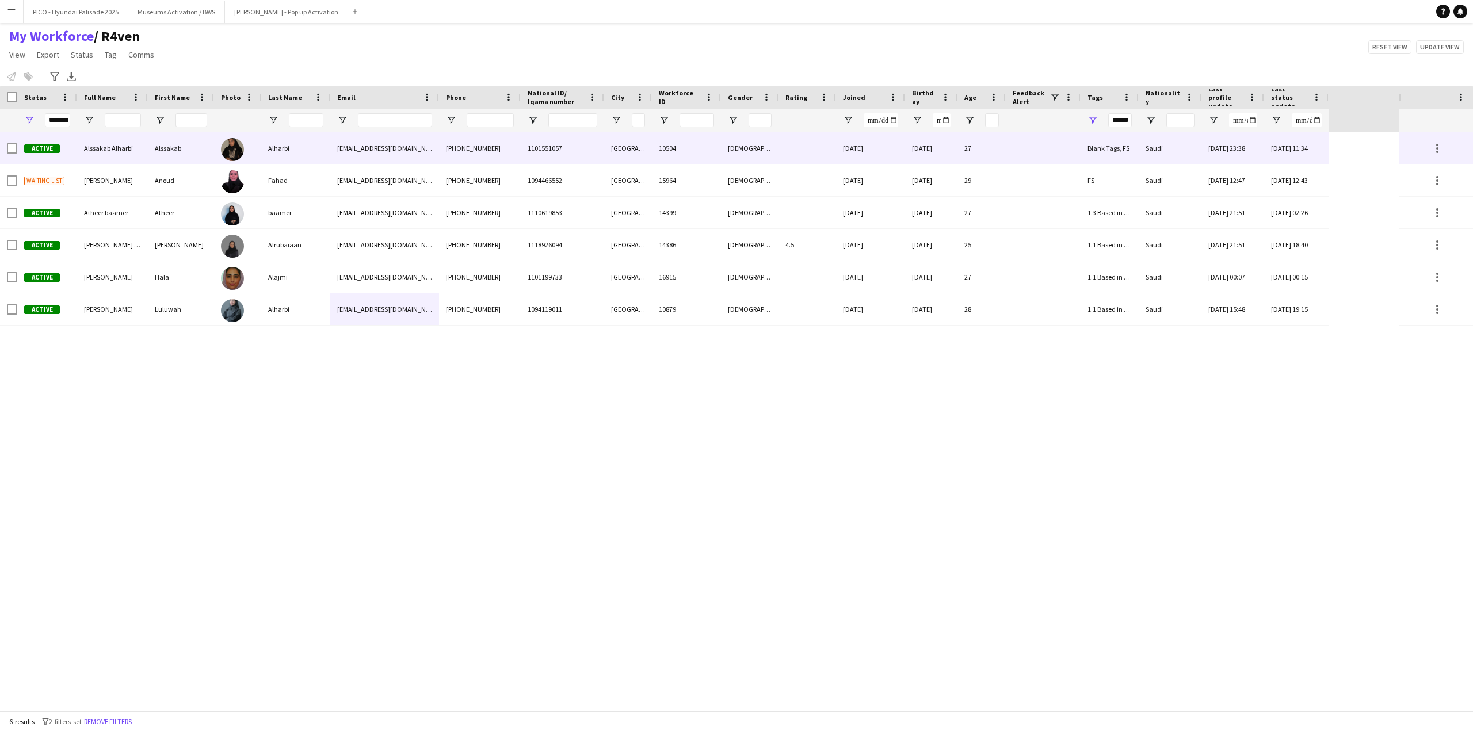
drag, startPoint x: 171, startPoint y: 358, endPoint x: 175, endPoint y: 146, distance: 211.7
click at [175, 146] on div "Active Alssakab [PERSON_NAME][GEOGRAPHIC_DATA] Alharbi [EMAIL_ADDRESS][DOMAIN_N…" at bounding box center [699, 421] width 1398 height 579
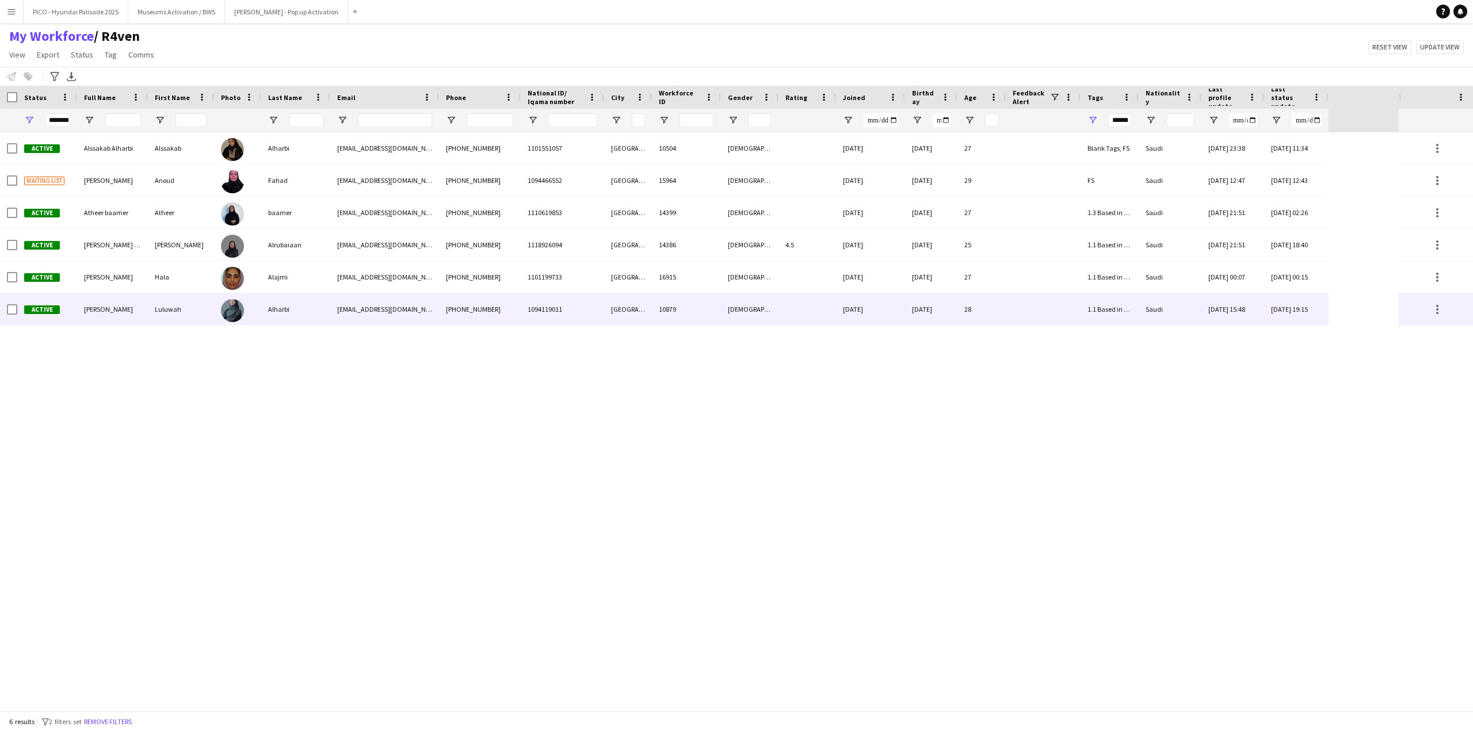
click at [186, 325] on div "Luluwah" at bounding box center [181, 309] width 66 height 32
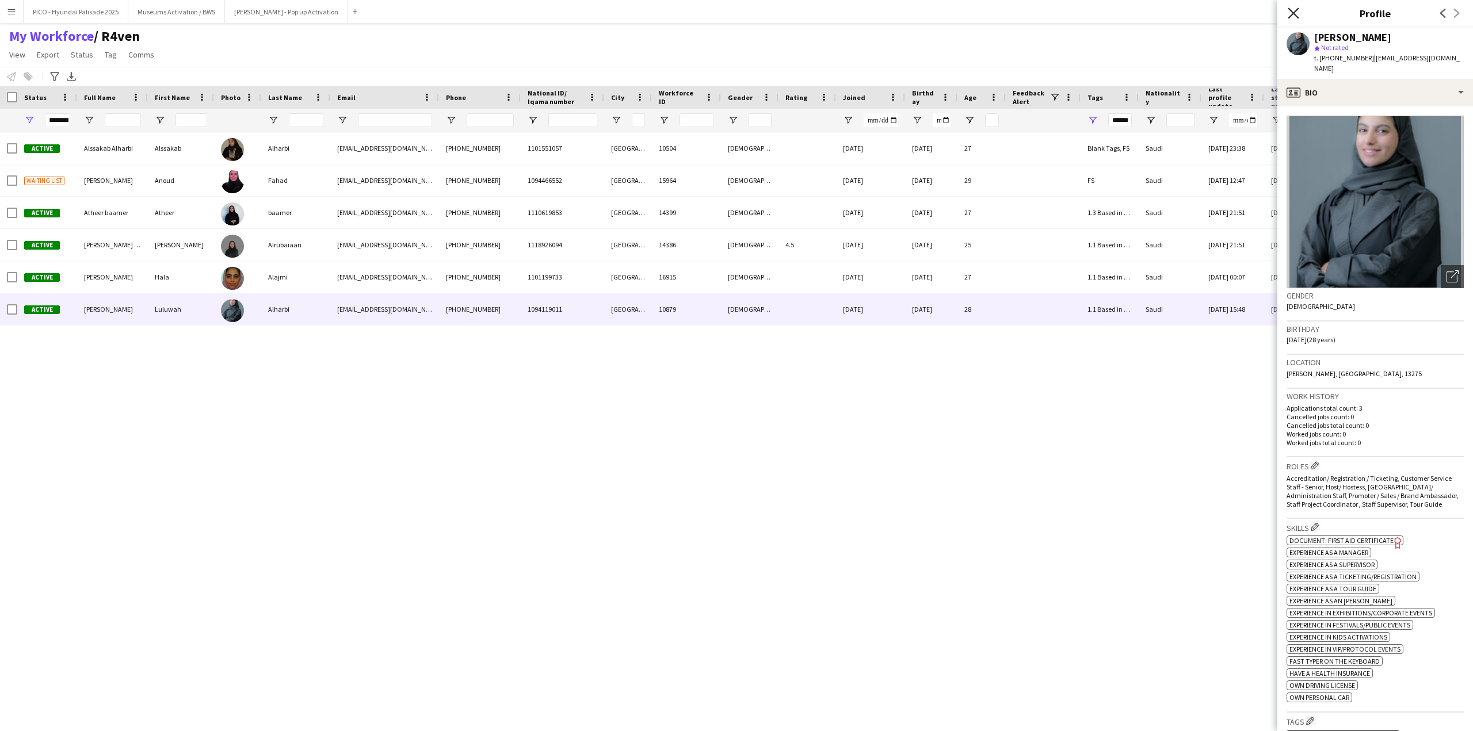
click at [1291, 9] on icon "Close pop-in" at bounding box center [1292, 12] width 11 height 11
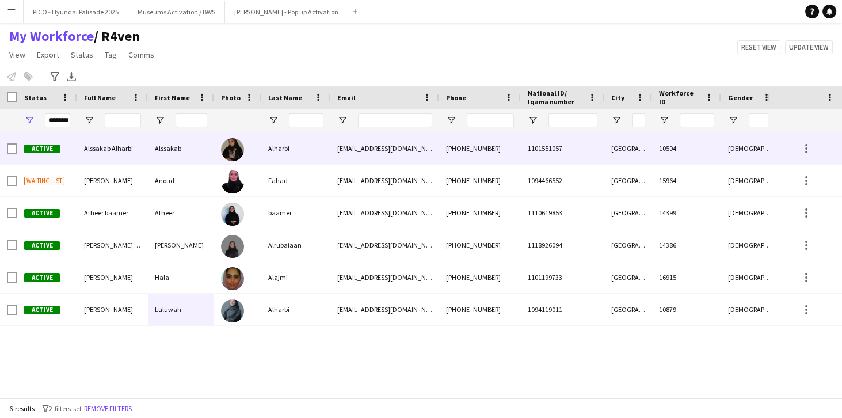
click at [242, 154] on img at bounding box center [232, 149] width 23 height 23
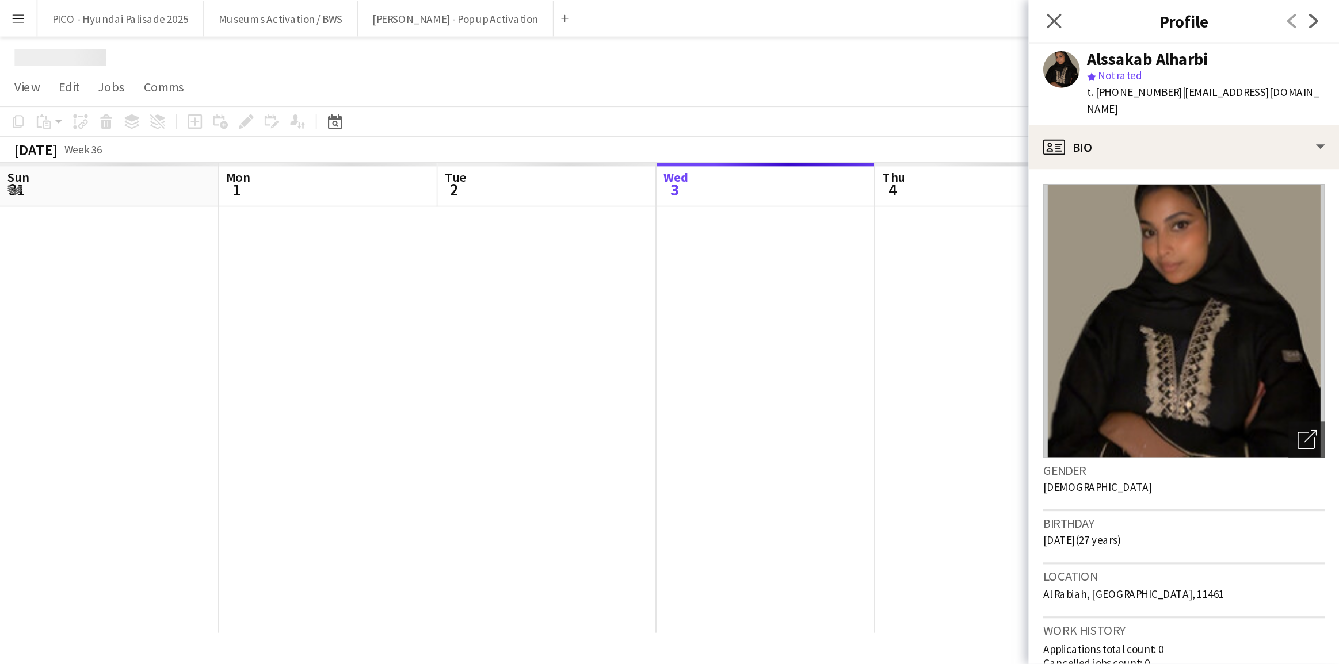
scroll to position [0, 275]
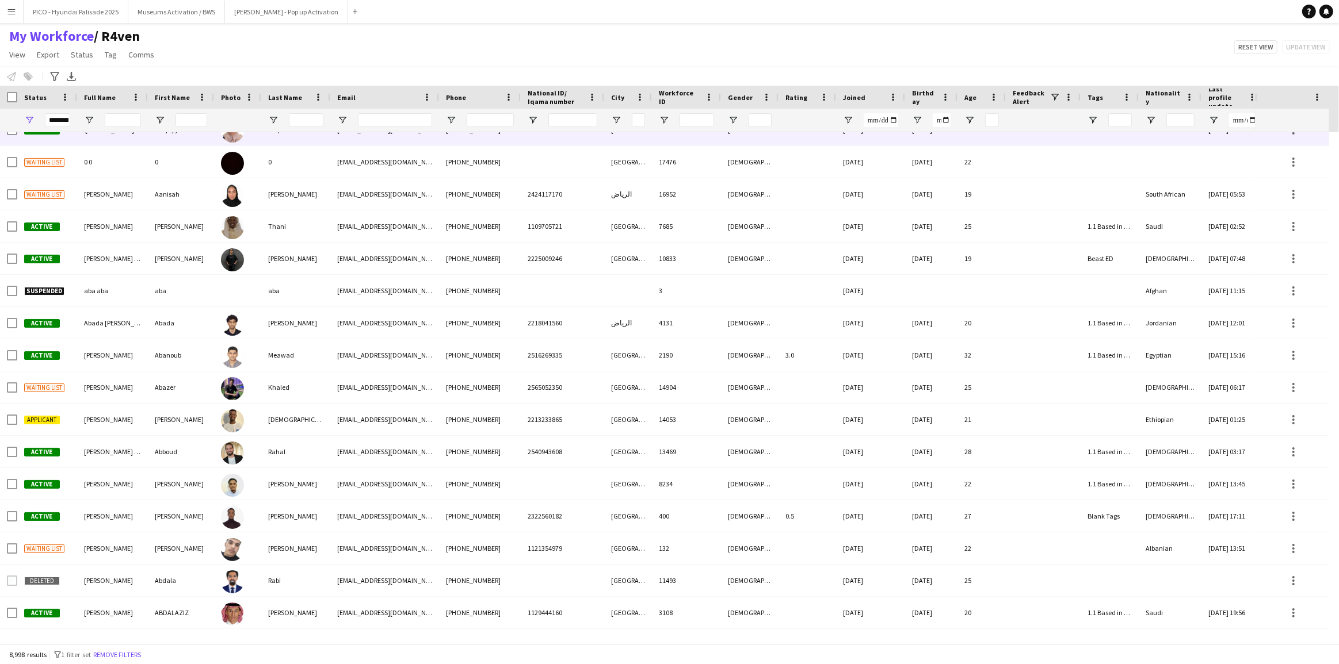
scroll to position [52, 0]
click at [1095, 115] on span "Open Filter Menu" at bounding box center [1092, 120] width 10 height 10
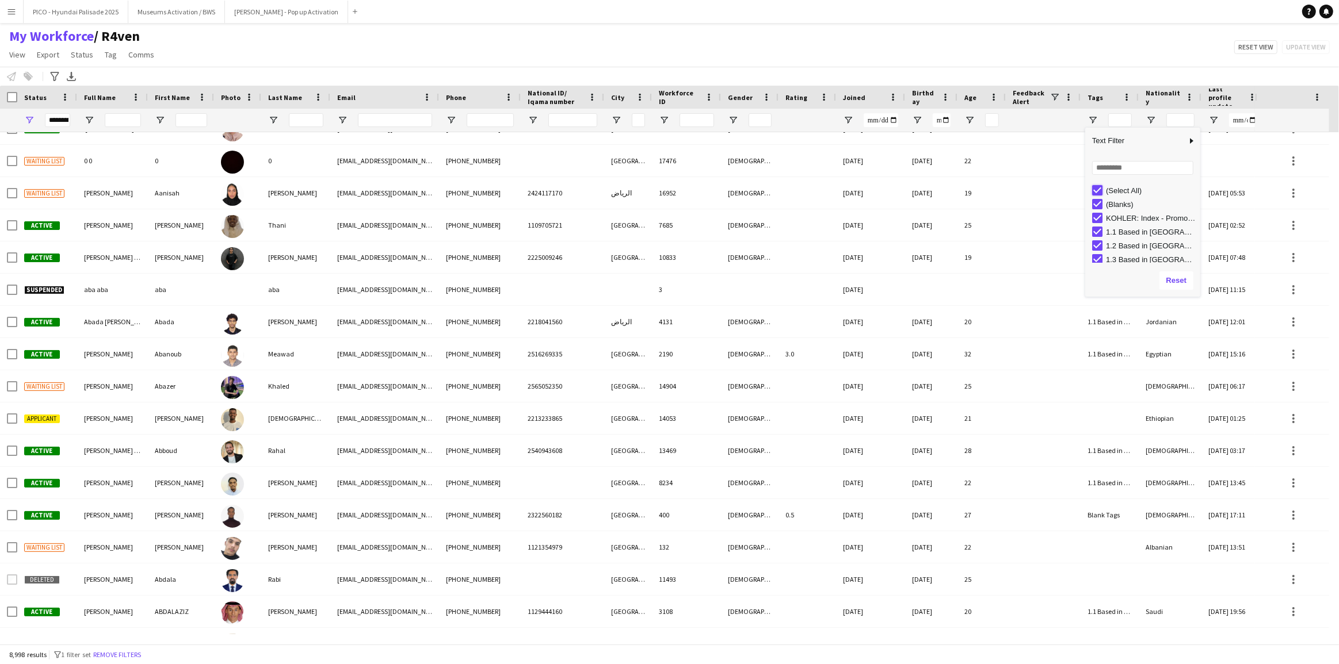
type input "***"
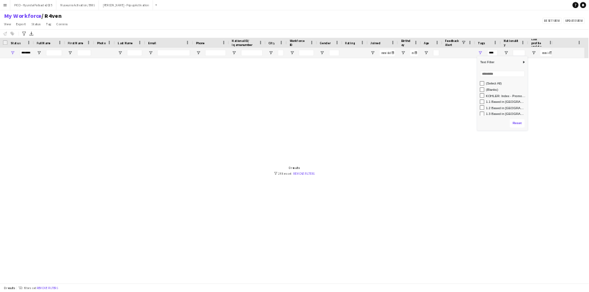
scroll to position [0, 0]
type input "**"
type input "******"
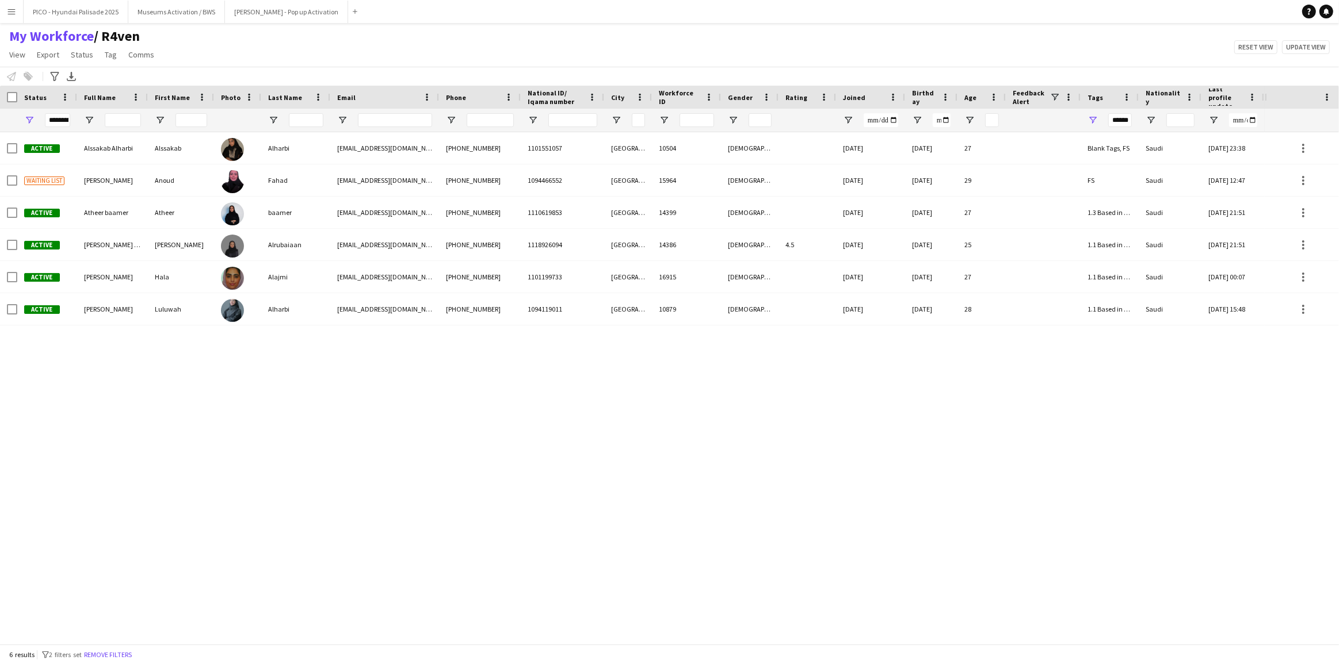
click at [972, 47] on div "My Workforce / R4ven View Views Default view R4ven New view Update view Delete …" at bounding box center [669, 47] width 1339 height 39
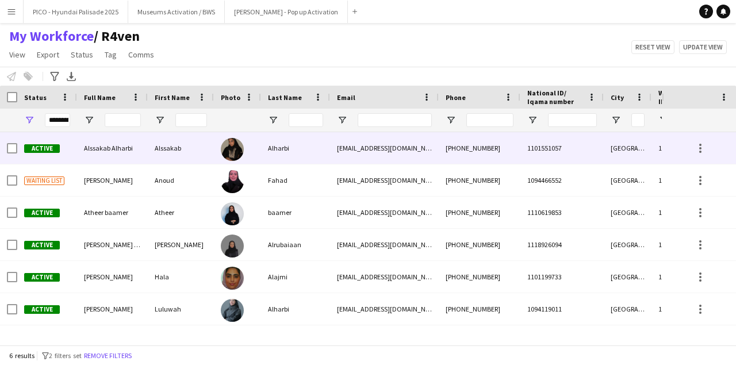
click at [247, 146] on div at bounding box center [237, 148] width 47 height 32
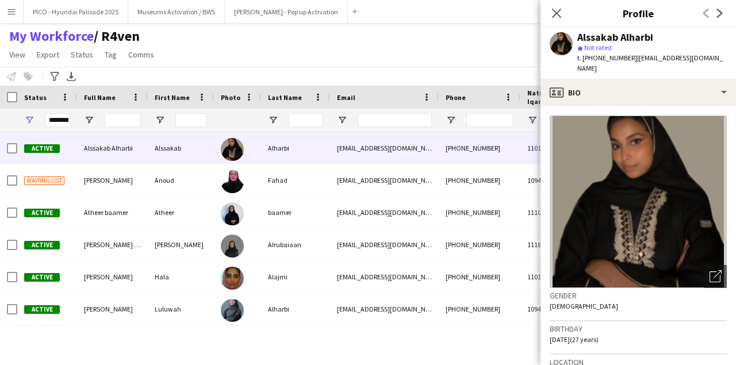
click at [645, 293] on div "Gender [DEMOGRAPHIC_DATA]" at bounding box center [638, 304] width 177 height 33
click at [647, 292] on div "Gender [DEMOGRAPHIC_DATA]" at bounding box center [638, 304] width 177 height 33
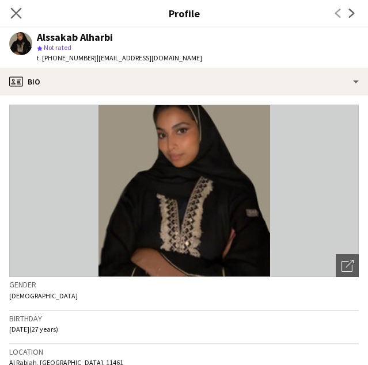
click at [16, 20] on app-icon "Close pop-in" at bounding box center [16, 13] width 17 height 17
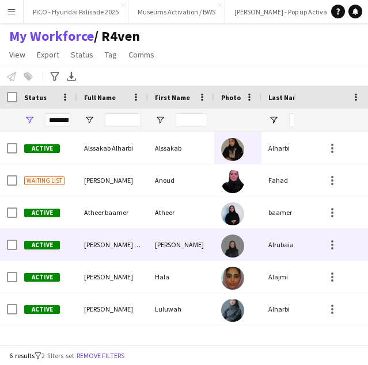
click at [139, 253] on div "[PERSON_NAME] Alrubaiaan" at bounding box center [112, 245] width 71 height 32
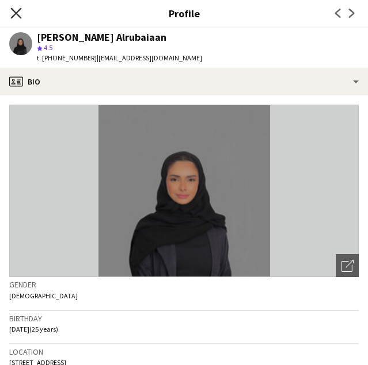
click at [13, 12] on icon "Close pop-in" at bounding box center [15, 12] width 11 height 11
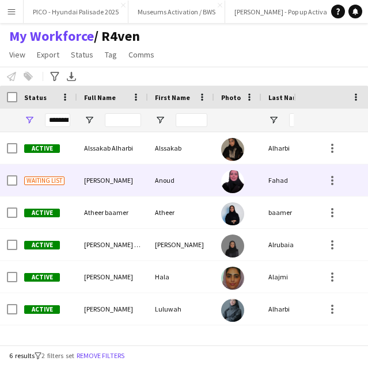
click at [84, 171] on div "[PERSON_NAME]" at bounding box center [112, 181] width 71 height 32
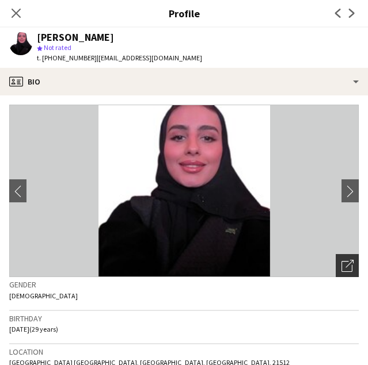
click at [342, 257] on div "Open photos pop-in" at bounding box center [346, 265] width 23 height 23
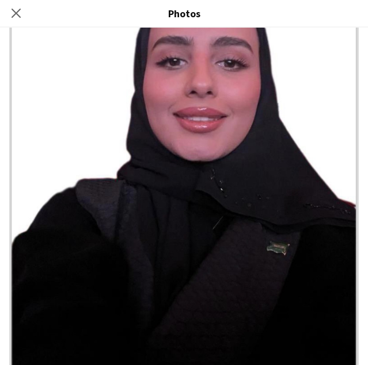
scroll to position [383, 0]
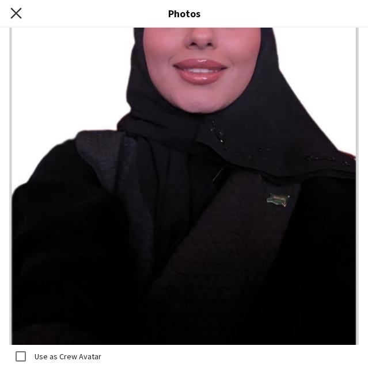
click at [18, 9] on icon "Close pop-in" at bounding box center [15, 12] width 11 height 11
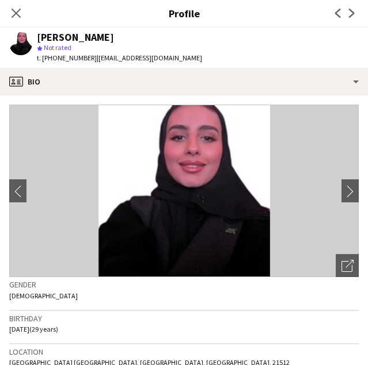
click at [57, 35] on div "[PERSON_NAME]" at bounding box center [75, 37] width 77 height 10
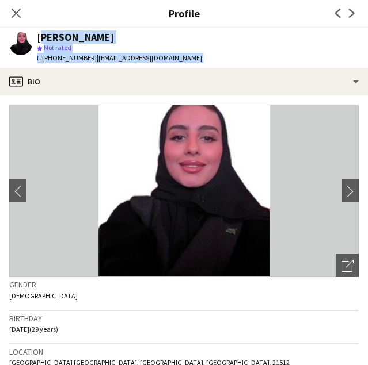
drag, startPoint x: 57, startPoint y: 35, endPoint x: 73, endPoint y: 61, distance: 30.5
click at [73, 61] on div "Anoud Fahad star Not rated t. [PHONE_NUMBER] | [EMAIL_ADDRESS][DOMAIN_NAME]" at bounding box center [119, 47] width 165 height 31
click at [73, 61] on span "t. [PHONE_NUMBER]" at bounding box center [67, 57] width 60 height 9
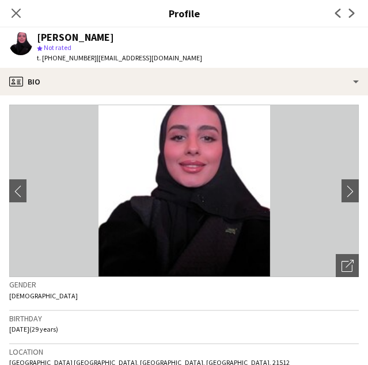
click at [73, 61] on span "t. [PHONE_NUMBER]" at bounding box center [67, 57] width 60 height 9
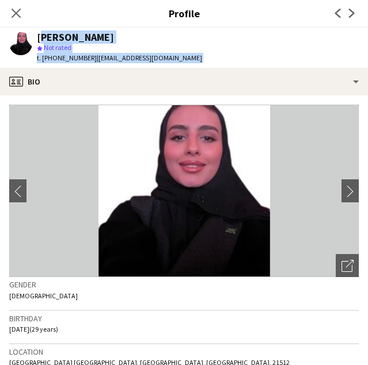
drag, startPoint x: 73, startPoint y: 61, endPoint x: 68, endPoint y: 39, distance: 22.9
click at [68, 39] on div "Anoud Fahad star Not rated t. [PHONE_NUMBER] | [EMAIL_ADDRESS][DOMAIN_NAME]" at bounding box center [119, 47] width 165 height 31
click at [137, 63] on div "t. [PHONE_NUMBER] | [EMAIL_ADDRESS][DOMAIN_NAME]" at bounding box center [119, 58] width 165 height 10
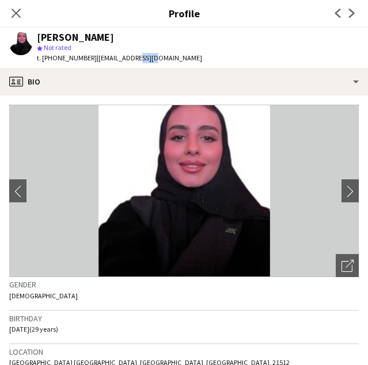
click at [137, 63] on div "t. [PHONE_NUMBER] | [EMAIL_ADDRESS][DOMAIN_NAME]" at bounding box center [119, 58] width 165 height 10
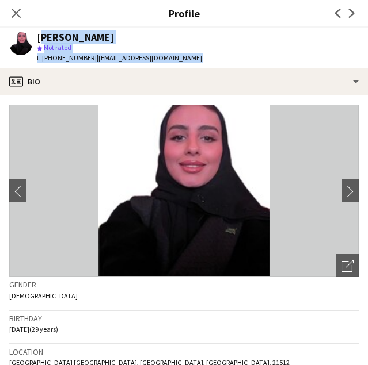
drag, startPoint x: 137, startPoint y: 63, endPoint x: 125, endPoint y: 40, distance: 26.0
click at [125, 40] on div "Anoud Fahad star Not rated t. [PHONE_NUMBER] | [EMAIL_ADDRESS][DOMAIN_NAME]" at bounding box center [119, 47] width 165 height 31
click at [125, 40] on div "[PERSON_NAME]" at bounding box center [119, 37] width 165 height 10
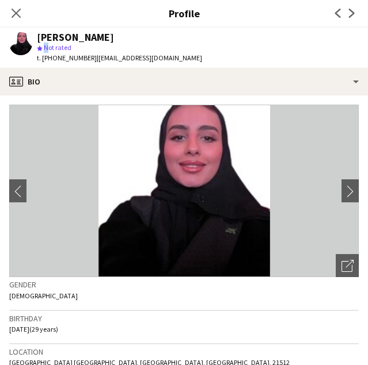
click at [125, 40] on div "[PERSON_NAME]" at bounding box center [119, 37] width 165 height 10
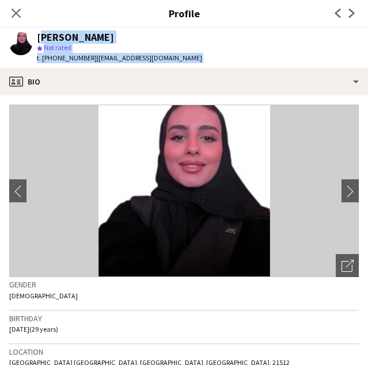
drag, startPoint x: 125, startPoint y: 40, endPoint x: 137, endPoint y: 63, distance: 25.8
click at [137, 63] on div "Anoud Fahad star Not rated t. [PHONE_NUMBER] | [EMAIL_ADDRESS][DOMAIN_NAME]" at bounding box center [119, 47] width 165 height 31
click at [182, 62] on app-profile-header "Anoud Fahad star Not rated t. [PHONE_NUMBER] | [EMAIL_ADDRESS][DOMAIN_NAME]" at bounding box center [184, 48] width 368 height 40
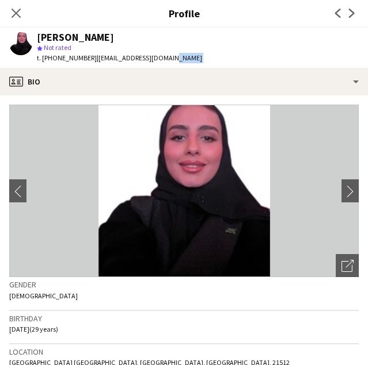
click at [182, 62] on app-profile-header "Anoud Fahad star Not rated t. [PHONE_NUMBER] | [EMAIL_ADDRESS][DOMAIN_NAME]" at bounding box center [184, 48] width 368 height 40
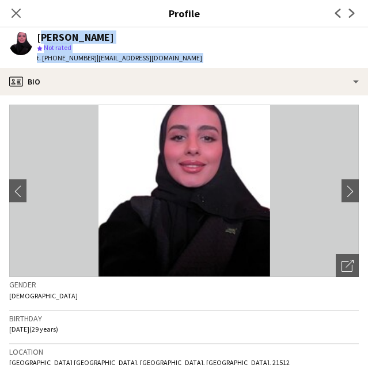
drag, startPoint x: 182, startPoint y: 62, endPoint x: 179, endPoint y: 41, distance: 20.3
click at [179, 41] on app-profile-header "Anoud Fahad star Not rated t. [PHONE_NUMBER] | [EMAIL_ADDRESS][DOMAIN_NAME]" at bounding box center [184, 48] width 368 height 40
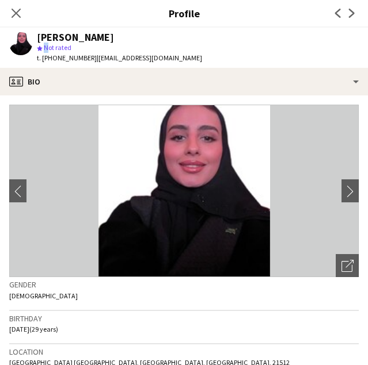
click at [179, 41] on app-profile-header "Anoud Fahad star Not rated t. [PHONE_NUMBER] | [EMAIL_ADDRESS][DOMAIN_NAME]" at bounding box center [184, 48] width 368 height 40
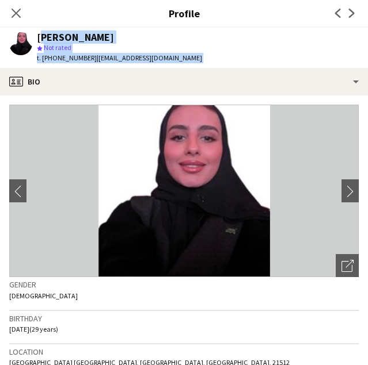
drag, startPoint x: 179, startPoint y: 41, endPoint x: 186, endPoint y: 58, distance: 18.1
click at [186, 58] on app-profile-header "Anoud Fahad star Not rated t. [PHONE_NUMBER] | [EMAIL_ADDRESS][DOMAIN_NAME]" at bounding box center [184, 48] width 368 height 40
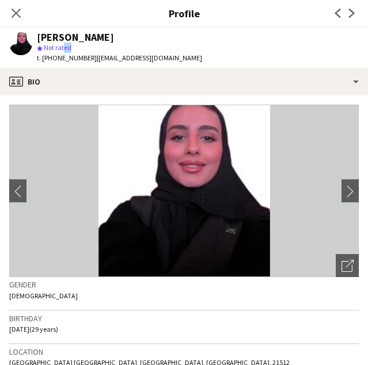
drag, startPoint x: 33, startPoint y: 61, endPoint x: 63, endPoint y: 50, distance: 32.4
click at [63, 50] on div "Anoud Fahad star Not rated t. [PHONE_NUMBER] | [EMAIL_ADDRESS][DOMAIN_NAME]" at bounding box center [105, 48] width 211 height 40
click at [64, 39] on div "[PERSON_NAME]" at bounding box center [75, 37] width 77 height 10
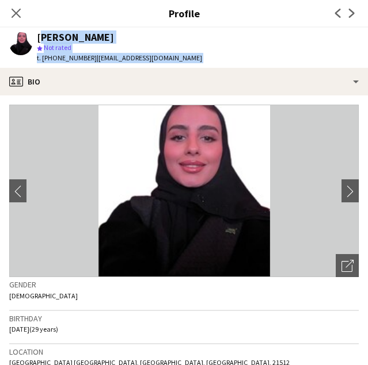
drag, startPoint x: 64, startPoint y: 39, endPoint x: 108, endPoint y: 60, distance: 48.6
click at [108, 60] on div "Anoud Fahad star Not rated t. [PHONE_NUMBER] | [EMAIL_ADDRESS][DOMAIN_NAME]" at bounding box center [119, 47] width 165 height 31
click at [108, 60] on span "| [EMAIL_ADDRESS][DOMAIN_NAME]" at bounding box center [149, 57] width 105 height 9
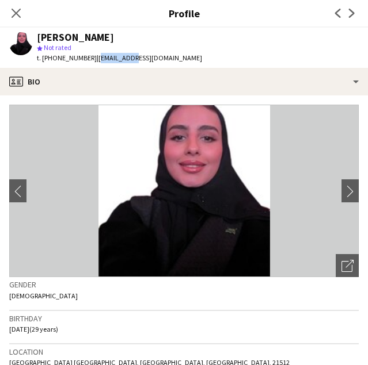
click at [108, 60] on span "| [EMAIL_ADDRESS][DOMAIN_NAME]" at bounding box center [149, 57] width 105 height 9
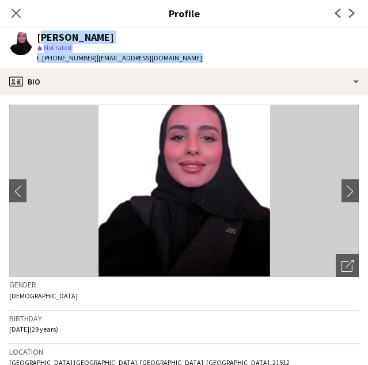
drag, startPoint x: 108, startPoint y: 60, endPoint x: 97, endPoint y: 38, distance: 24.7
click at [97, 38] on div "Anoud Fahad star Not rated t. [PHONE_NUMBER] | [EMAIL_ADDRESS][DOMAIN_NAME]" at bounding box center [119, 47] width 165 height 31
click at [106, 37] on div "[PERSON_NAME]" at bounding box center [119, 37] width 165 height 10
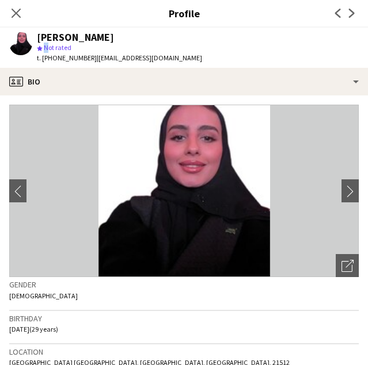
click at [106, 37] on div "[PERSON_NAME]" at bounding box center [119, 37] width 165 height 10
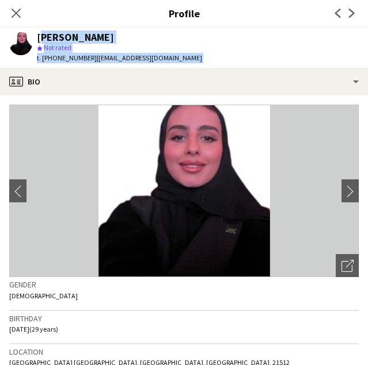
drag, startPoint x: 106, startPoint y: 37, endPoint x: 114, endPoint y: 60, distance: 23.8
click at [114, 60] on div "Anoud Fahad star Not rated t. [PHONE_NUMBER] | [EMAIL_ADDRESS][DOMAIN_NAME]" at bounding box center [119, 47] width 165 height 31
click at [179, 53] on app-profile-header "Anoud Fahad star Not rated t. [PHONE_NUMBER] | [EMAIL_ADDRESS][DOMAIN_NAME]" at bounding box center [184, 48] width 368 height 40
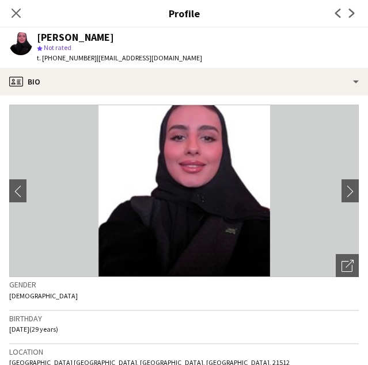
click at [163, 58] on div "Anoud Fahad star Not rated t. [PHONE_NUMBER] | [EMAIL_ADDRESS][DOMAIN_NAME]" at bounding box center [105, 48] width 211 height 40
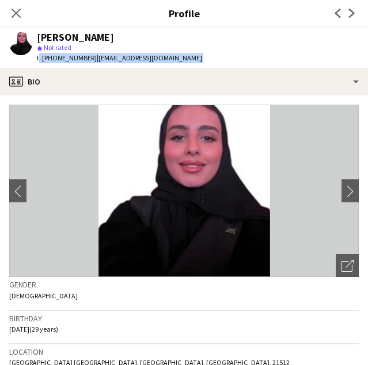
click at [163, 58] on div "Anoud Fahad star Not rated t. [PHONE_NUMBER] | [EMAIL_ADDRESS][DOMAIN_NAME]" at bounding box center [105, 48] width 211 height 40
drag, startPoint x: 163, startPoint y: 58, endPoint x: 192, endPoint y: 37, distance: 35.4
click at [192, 37] on app-profile-header "Anoud Fahad star Not rated t. [PHONE_NUMBER] | [EMAIL_ADDRESS][DOMAIN_NAME]" at bounding box center [184, 48] width 368 height 40
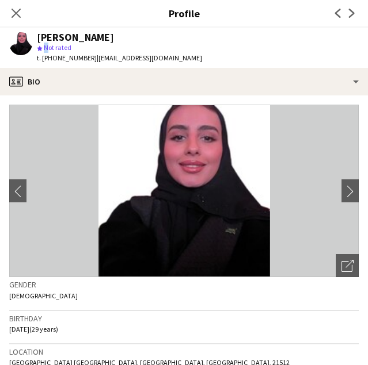
click at [192, 37] on app-profile-header "Anoud Fahad star Not rated t. [PHONE_NUMBER] | [EMAIL_ADDRESS][DOMAIN_NAME]" at bounding box center [184, 48] width 368 height 40
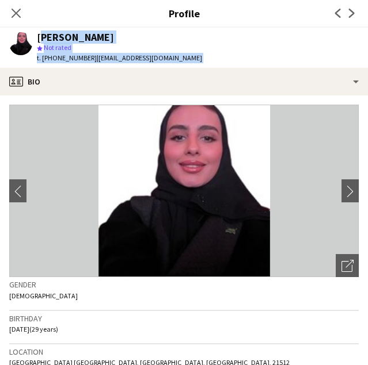
drag, startPoint x: 192, startPoint y: 37, endPoint x: 200, endPoint y: 59, distance: 23.3
click at [200, 59] on app-profile-header "Anoud Fahad star Not rated t. [PHONE_NUMBER] | [EMAIL_ADDRESS][DOMAIN_NAME]" at bounding box center [184, 48] width 368 height 40
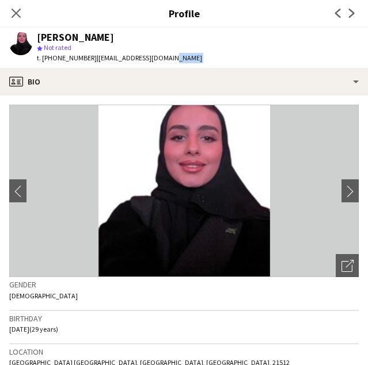
click at [200, 59] on app-profile-header "Anoud Fahad star Not rated t. [PHONE_NUMBER] | [EMAIL_ADDRESS][DOMAIN_NAME]" at bounding box center [184, 48] width 368 height 40
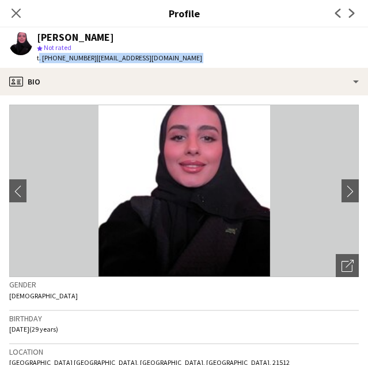
click at [200, 59] on app-profile-header "Anoud Fahad star Not rated t. [PHONE_NUMBER] | [EMAIL_ADDRESS][DOMAIN_NAME]" at bounding box center [184, 48] width 368 height 40
drag, startPoint x: 200, startPoint y: 59, endPoint x: 215, endPoint y: 38, distance: 26.0
click at [215, 38] on app-profile-header "Anoud Fahad star Not rated t. [PHONE_NUMBER] | [EMAIL_ADDRESS][DOMAIN_NAME]" at bounding box center [184, 48] width 368 height 40
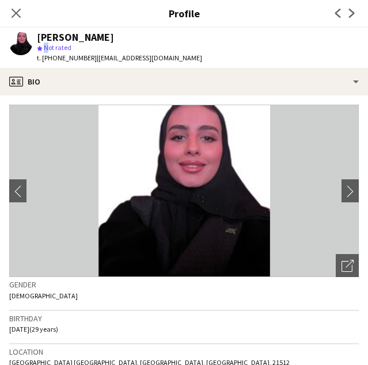
click at [215, 38] on app-profile-header "Anoud Fahad star Not rated t. [PHONE_NUMBER] | [EMAIL_ADDRESS][DOMAIN_NAME]" at bounding box center [184, 48] width 368 height 40
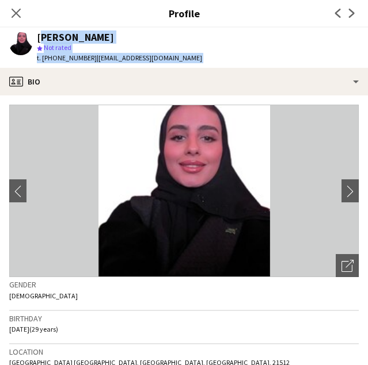
drag, startPoint x: 215, startPoint y: 38, endPoint x: 230, endPoint y: 64, distance: 30.7
click at [230, 64] on app-profile-header "Anoud Fahad star Not rated t. [PHONE_NUMBER] | [EMAIL_ADDRESS][DOMAIN_NAME]" at bounding box center [184, 48] width 368 height 40
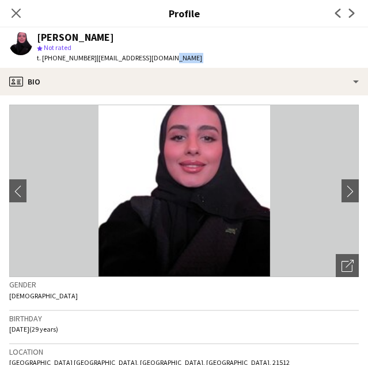
click at [230, 64] on app-profile-header "Anoud Fahad star Not rated t. [PHONE_NUMBER] | [EMAIL_ADDRESS][DOMAIN_NAME]" at bounding box center [184, 48] width 368 height 40
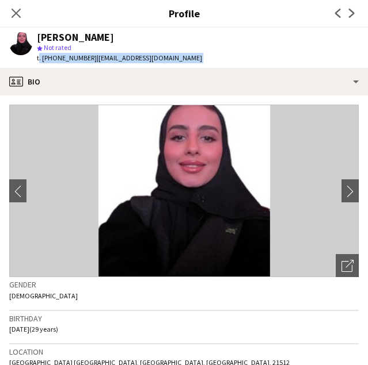
click at [230, 64] on app-profile-header "Anoud Fahad star Not rated t. [PHONE_NUMBER] | [EMAIL_ADDRESS][DOMAIN_NAME]" at bounding box center [184, 48] width 368 height 40
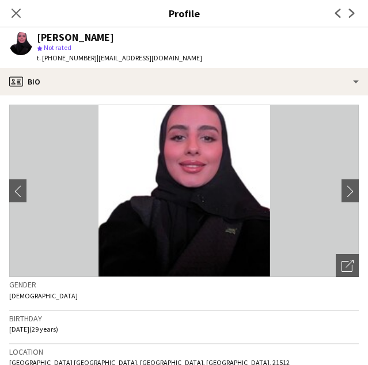
click at [219, 42] on app-profile-header "Anoud Fahad star Not rated t. [PHONE_NUMBER] | [EMAIL_ADDRESS][DOMAIN_NAME]" at bounding box center [184, 48] width 368 height 40
click at [219, 46] on app-profile-header "Anoud Fahad star Not rated t. [PHONE_NUMBER] | [EMAIL_ADDRESS][DOMAIN_NAME]" at bounding box center [184, 48] width 368 height 40
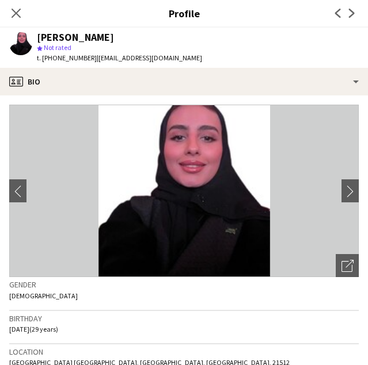
click at [55, 63] on div "t. [PHONE_NUMBER] | [EMAIL_ADDRESS][DOMAIN_NAME]" at bounding box center [119, 58] width 165 height 10
click at [56, 62] on span "t. [PHONE_NUMBER]" at bounding box center [67, 57] width 60 height 9
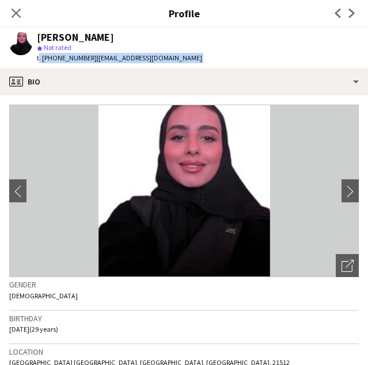
click at [56, 62] on span "t. [PHONE_NUMBER]" at bounding box center [67, 57] width 60 height 9
drag, startPoint x: 56, startPoint y: 62, endPoint x: 59, endPoint y: 37, distance: 25.5
click at [59, 37] on div "Anoud Fahad star Not rated t. [PHONE_NUMBER] | [EMAIL_ADDRESS][DOMAIN_NAME]" at bounding box center [119, 47] width 165 height 31
click at [59, 37] on div "[PERSON_NAME]" at bounding box center [75, 37] width 77 height 10
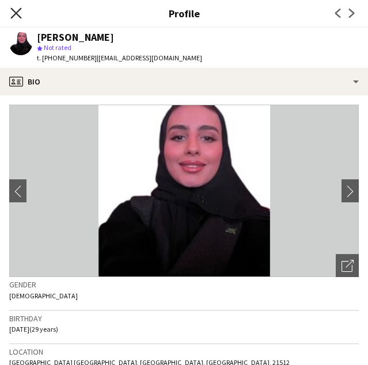
click at [16, 14] on icon at bounding box center [15, 12] width 11 height 11
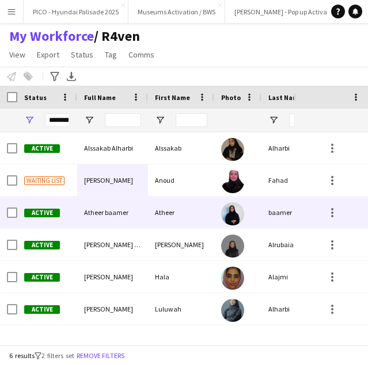
click at [122, 217] on div "Atheer baamer" at bounding box center [112, 213] width 71 height 32
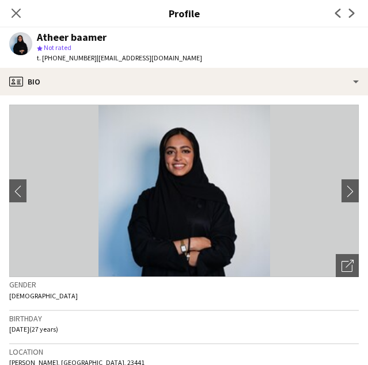
click at [328, 263] on img at bounding box center [183, 191] width 349 height 173
click at [341, 264] on icon at bounding box center [346, 266] width 11 height 11
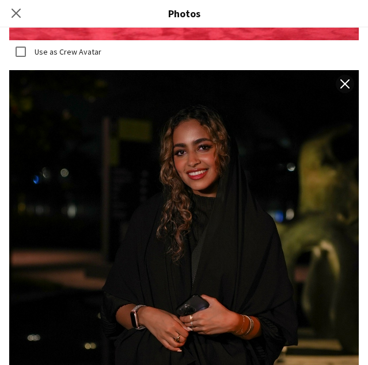
scroll to position [5865, 0]
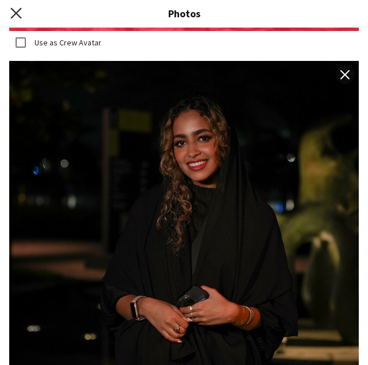
click at [19, 10] on icon at bounding box center [15, 12] width 11 height 11
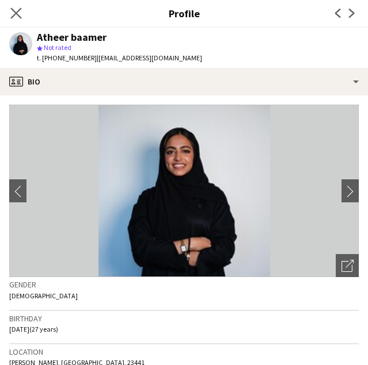
click at [22, 14] on app-icon "Close pop-in" at bounding box center [16, 13] width 17 height 17
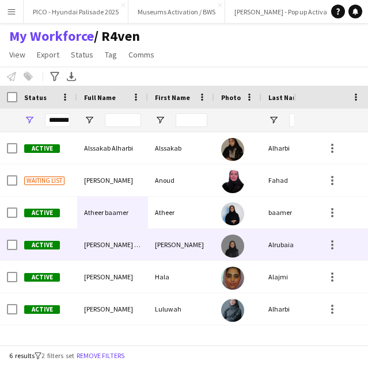
click at [88, 236] on div "[PERSON_NAME] Alrubaiaan" at bounding box center [112, 245] width 71 height 32
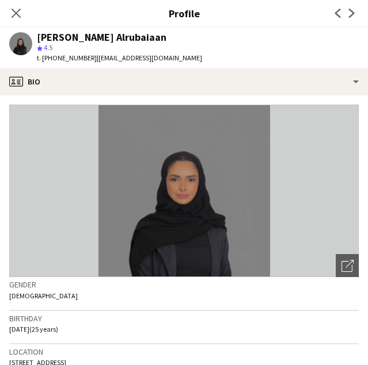
click at [81, 37] on div "[PERSON_NAME] Alrubaiaan" at bounding box center [101, 37] width 129 height 10
click at [123, 44] on div "star 4.5" at bounding box center [119, 48] width 165 height 10
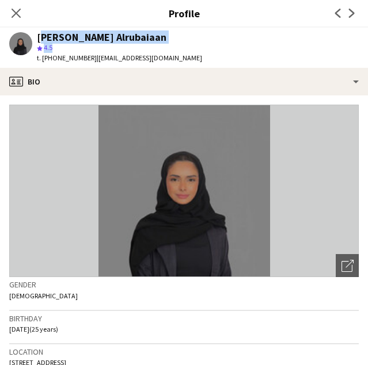
drag, startPoint x: 123, startPoint y: 44, endPoint x: 127, endPoint y: 40, distance: 6.1
click at [127, 40] on div "[PERSON_NAME] Alrubaiaan star 4.5 t. [PHONE_NUMBER] | [EMAIL_ADDRESS][DOMAIN_NA…" at bounding box center [119, 47] width 165 height 31
click at [127, 40] on div "[PERSON_NAME] Alrubaiaan" at bounding box center [119, 37] width 165 height 10
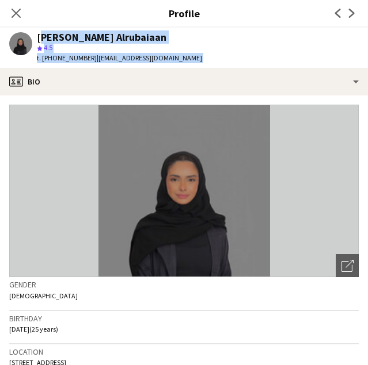
drag, startPoint x: 127, startPoint y: 40, endPoint x: 161, endPoint y: 62, distance: 40.4
click at [161, 62] on div "[PERSON_NAME] Alrubaiaan star 4.5 t. [PHONE_NUMBER] | [EMAIL_ADDRESS][DOMAIN_NA…" at bounding box center [119, 47] width 165 height 31
click at [178, 62] on div "[PERSON_NAME] Alrubaiaan star 4.5 t. [PHONE_NUMBER] | [EMAIL_ADDRESS][DOMAIN_NA…" at bounding box center [105, 48] width 211 height 40
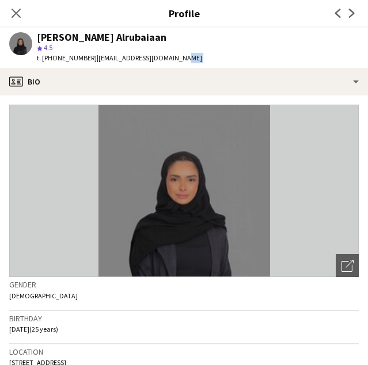
click at [178, 62] on div "[PERSON_NAME] Alrubaiaan star 4.5 t. [PHONE_NUMBER] | [EMAIL_ADDRESS][DOMAIN_NA…" at bounding box center [105, 48] width 211 height 40
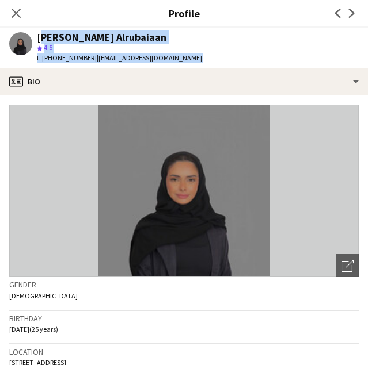
drag, startPoint x: 178, startPoint y: 62, endPoint x: 173, endPoint y: 35, distance: 27.6
click at [173, 35] on div "[PERSON_NAME] Alrubaiaan star 4.5 t. [PHONE_NUMBER] | [EMAIL_ADDRESS][DOMAIN_NA…" at bounding box center [105, 48] width 211 height 40
click at [197, 32] on app-profile-header "[PERSON_NAME] Alrubaiaan star 4.5 t. [PHONE_NUMBER] | [EMAIL_ADDRESS][DOMAIN_NA…" at bounding box center [184, 48] width 368 height 40
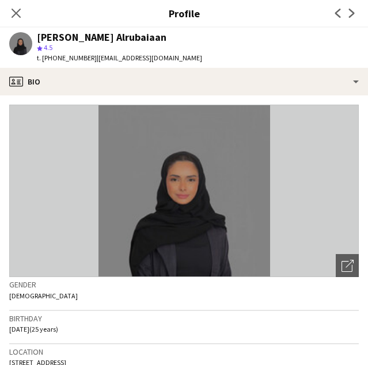
click at [197, 32] on app-profile-header "[PERSON_NAME] Alrubaiaan star 4.5 t. [PHONE_NUMBER] | [EMAIL_ADDRESS][DOMAIN_NA…" at bounding box center [184, 48] width 368 height 40
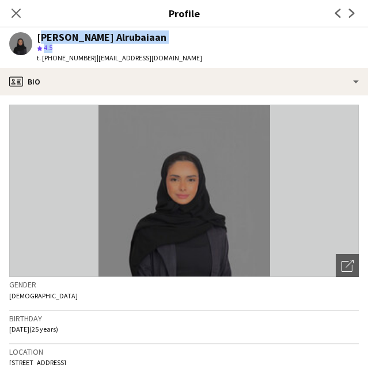
drag, startPoint x: 197, startPoint y: 32, endPoint x: 198, endPoint y: 48, distance: 16.8
click at [198, 48] on app-profile-header "[PERSON_NAME] Alrubaiaan star 4.5 t. [PHONE_NUMBER] | [EMAIL_ADDRESS][DOMAIN_NA…" at bounding box center [184, 48] width 368 height 40
click at [183, 39] on app-profile-header "[PERSON_NAME] Alrubaiaan star 4.5 t. [PHONE_NUMBER] | [EMAIL_ADDRESS][DOMAIN_NA…" at bounding box center [184, 48] width 368 height 40
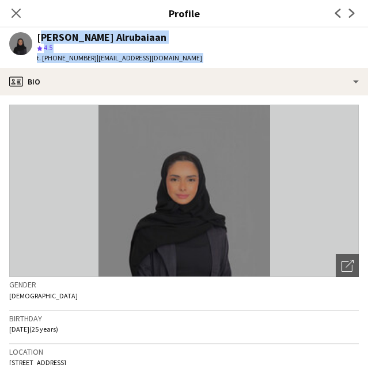
drag, startPoint x: 183, startPoint y: 39, endPoint x: 183, endPoint y: 56, distance: 17.3
click at [183, 56] on app-profile-header "[PERSON_NAME] Alrubaiaan star 4.5 t. [PHONE_NUMBER] | [EMAIL_ADDRESS][DOMAIN_NA…" at bounding box center [184, 48] width 368 height 40
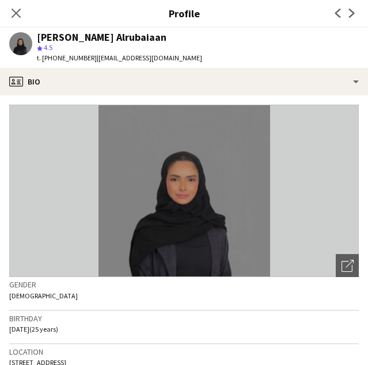
click at [183, 56] on app-profile-header "[PERSON_NAME] Alrubaiaan star 4.5 t. [PHONE_NUMBER] | [EMAIL_ADDRESS][DOMAIN_NA…" at bounding box center [184, 48] width 368 height 40
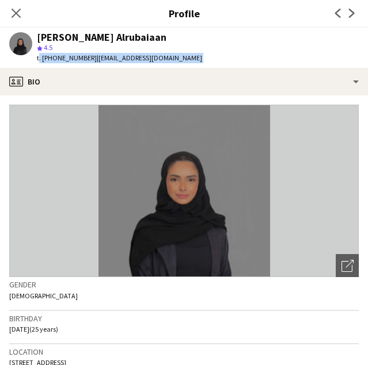
click at [183, 56] on app-profile-header "[PERSON_NAME] Alrubaiaan star 4.5 t. [PHONE_NUMBER] | [EMAIL_ADDRESS][DOMAIN_NA…" at bounding box center [184, 48] width 368 height 40
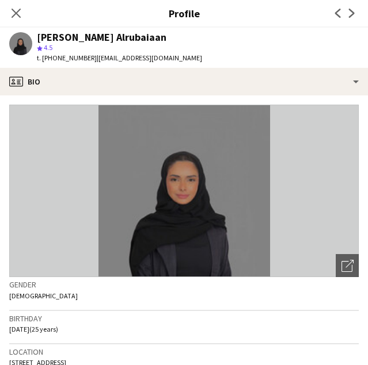
click at [183, 56] on app-profile-header "[PERSON_NAME] Alrubaiaan star 4.5 t. [PHONE_NUMBER] | [EMAIL_ADDRESS][DOMAIN_NA…" at bounding box center [184, 48] width 368 height 40
click at [170, 31] on div "[PERSON_NAME] Alrubaiaan star 4.5 t. [PHONE_NUMBER] | [EMAIL_ADDRESS][DOMAIN_NA…" at bounding box center [105, 48] width 211 height 40
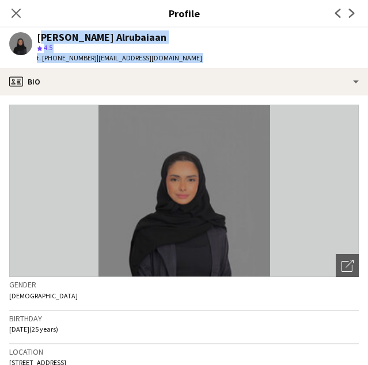
drag, startPoint x: 170, startPoint y: 31, endPoint x: 169, endPoint y: 53, distance: 22.4
click at [169, 53] on div "[PERSON_NAME] Alrubaiaan star 4.5 t. [PHONE_NUMBER] | [EMAIL_ADDRESS][DOMAIN_NA…" at bounding box center [105, 48] width 211 height 40
click at [169, 53] on span "| [EMAIL_ADDRESS][DOMAIN_NAME]" at bounding box center [149, 57] width 105 height 9
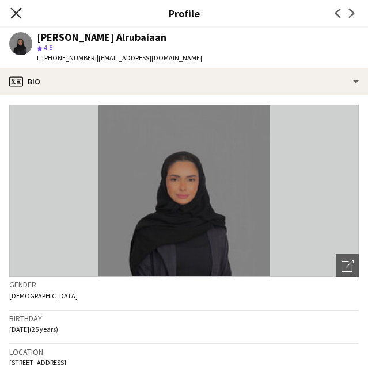
click at [14, 13] on icon "Close pop-in" at bounding box center [15, 12] width 11 height 11
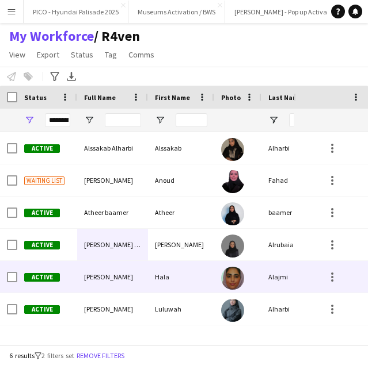
click at [129, 287] on div "[PERSON_NAME]" at bounding box center [112, 277] width 71 height 32
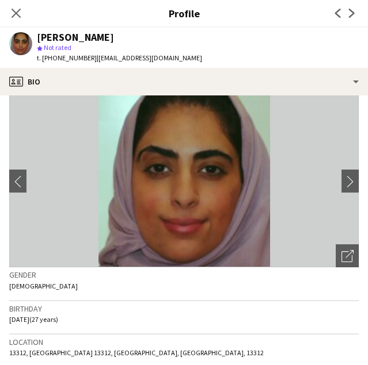
scroll to position [0, 0]
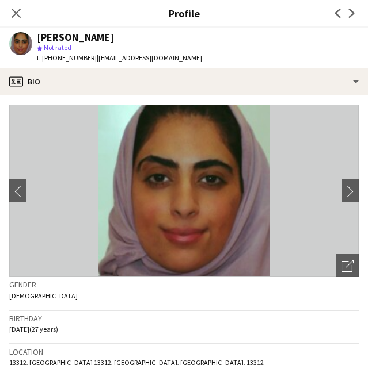
click at [136, 39] on div "[PERSON_NAME]" at bounding box center [119, 37] width 165 height 10
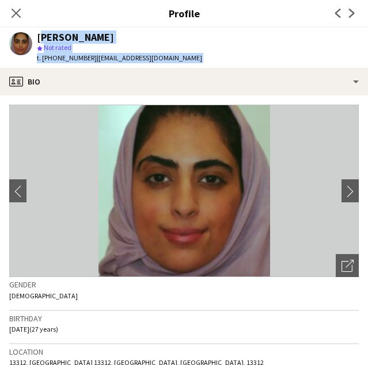
drag, startPoint x: 136, startPoint y: 39, endPoint x: 141, endPoint y: 56, distance: 18.4
click at [141, 56] on div "[PERSON_NAME] star Not rated t. [PHONE_NUMBER] | [EMAIL_ADDRESS][DOMAIN_NAME]" at bounding box center [119, 47] width 165 height 31
click at [160, 59] on div "[PERSON_NAME] star Not rated t. [PHONE_NUMBER] | [EMAIL_ADDRESS][DOMAIN_NAME]" at bounding box center [105, 48] width 211 height 40
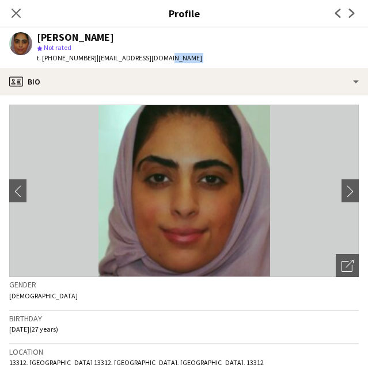
click at [160, 59] on div "[PERSON_NAME] star Not rated t. [PHONE_NUMBER] | [EMAIL_ADDRESS][DOMAIN_NAME]" at bounding box center [105, 48] width 211 height 40
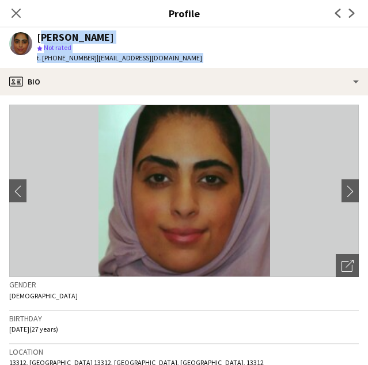
drag, startPoint x: 160, startPoint y: 59, endPoint x: 165, endPoint y: 37, distance: 22.3
click at [165, 37] on div "[PERSON_NAME] star Not rated t. [PHONE_NUMBER] | [EMAIL_ADDRESS][DOMAIN_NAME]" at bounding box center [105, 48] width 211 height 40
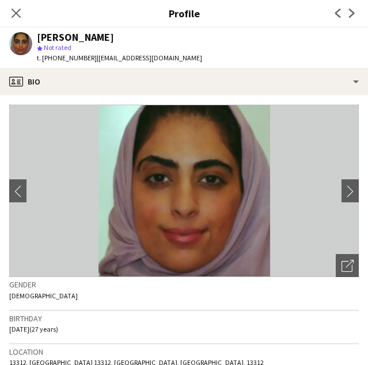
click at [165, 37] on div "[PERSON_NAME] star Not rated t. [PHONE_NUMBER] | [EMAIL_ADDRESS][DOMAIN_NAME]" at bounding box center [105, 48] width 211 height 40
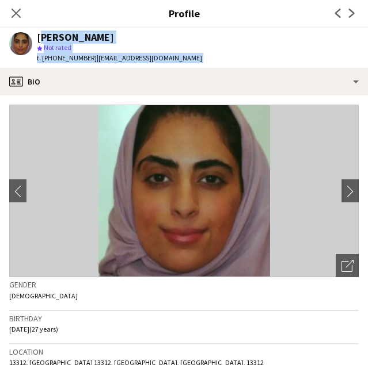
drag, startPoint x: 165, startPoint y: 37, endPoint x: 174, endPoint y: 56, distance: 21.6
click at [174, 56] on app-profile-header "[PERSON_NAME] star Not rated t. [PHONE_NUMBER] | [EMAIL_ADDRESS][DOMAIN_NAME]" at bounding box center [184, 48] width 368 height 40
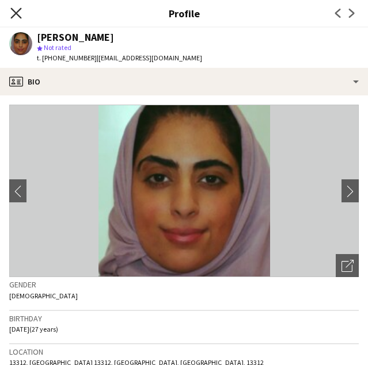
click at [14, 10] on icon "Close pop-in" at bounding box center [15, 12] width 11 height 11
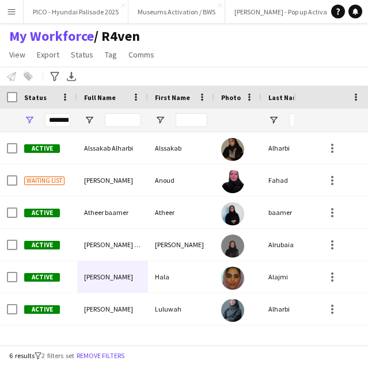
click at [167, 51] on div "My Workforce / R4ven View Views Default view R4ven New view Update view Delete …" at bounding box center [184, 47] width 368 height 39
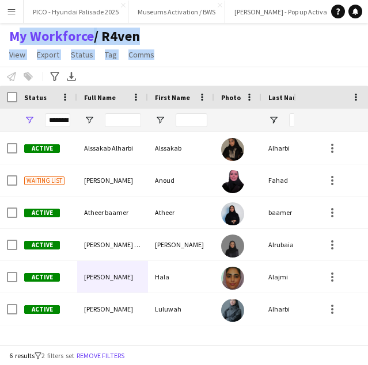
drag, startPoint x: 162, startPoint y: 55, endPoint x: 4, endPoint y: 28, distance: 160.0
click at [4, 28] on div "My Workforce / R4ven View Views Default view R4ven New view Update view Delete …" at bounding box center [83, 47] width 166 height 39
click at [177, 29] on div "My Workforce / R4ven View Views Default view R4ven New view Update view Delete …" at bounding box center [184, 47] width 368 height 39
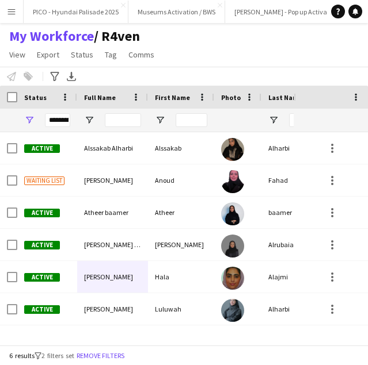
click at [178, 37] on div "My Workforce / R4ven View Views Default view R4ven New view Update view Delete …" at bounding box center [184, 47] width 368 height 39
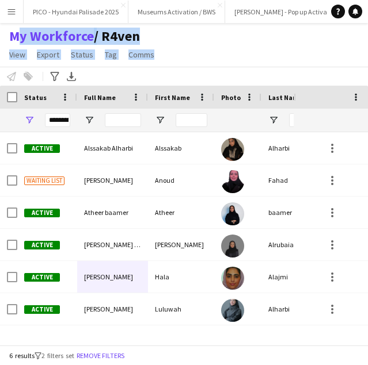
drag, startPoint x: 183, startPoint y: 66, endPoint x: 3, endPoint y: 37, distance: 181.9
click at [3, 37] on div "My Workforce / R4ven View Views Default view R4ven New view Update view Delete …" at bounding box center [184, 47] width 368 height 39
click at [167, 47] on div "My Workforce / R4ven View Views Default view R4ven New view Update view Delete …" at bounding box center [184, 47] width 368 height 39
